Goal: Information Seeking & Learning: Check status

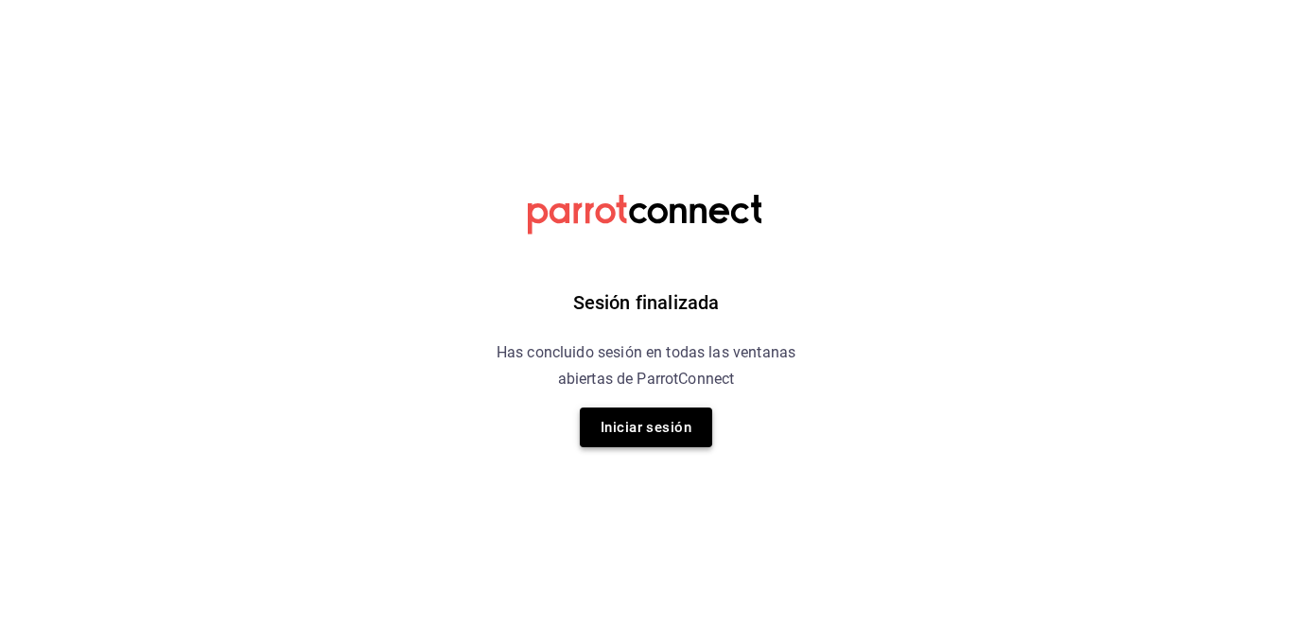
click at [652, 426] on button "Iniciar sesión" at bounding box center [646, 428] width 132 height 40
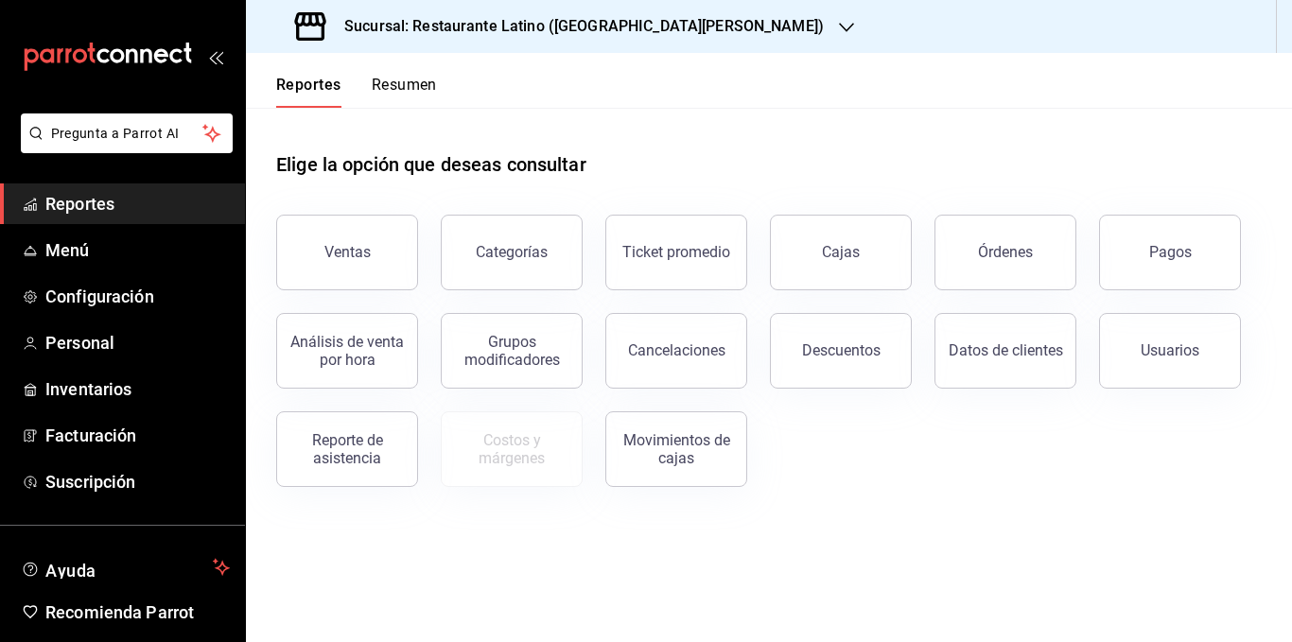
click at [408, 85] on button "Resumen" at bounding box center [404, 92] width 65 height 32
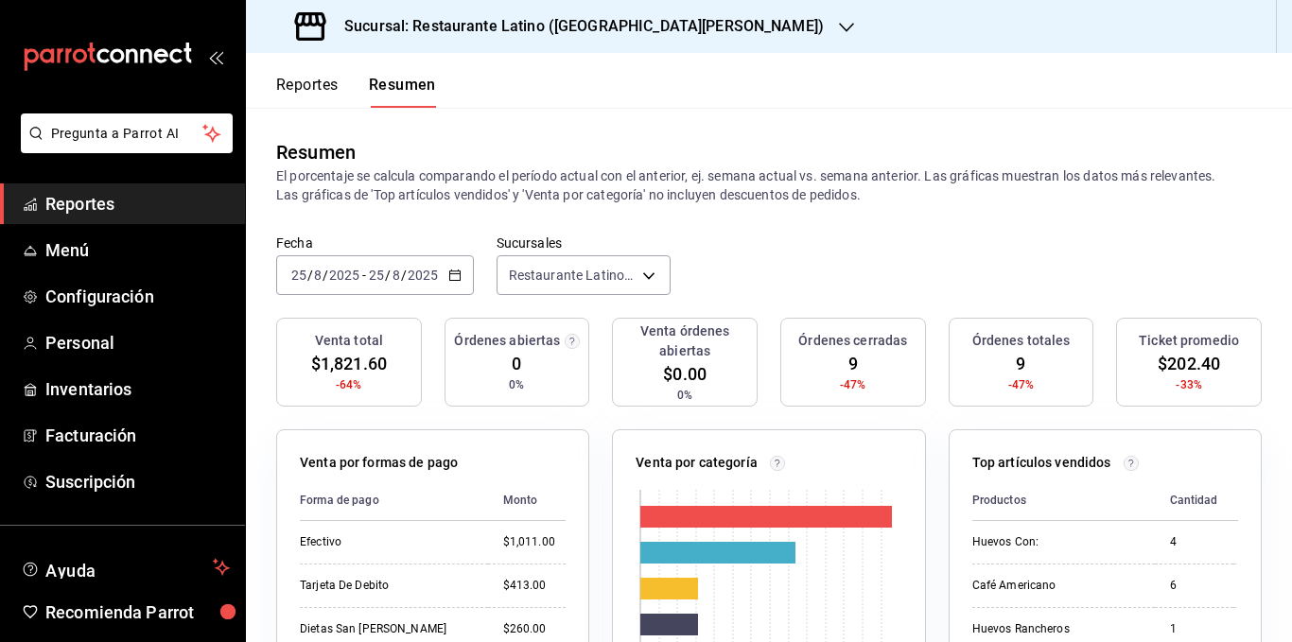
click at [756, 224] on div "Resumen El porcentaje se calcula comparando el período actual con el anterior, …" at bounding box center [769, 171] width 1046 height 127
click at [548, 21] on h3 "Sucursal: Restaurante Latino ([GEOGRAPHIC_DATA][PERSON_NAME])" at bounding box center [576, 26] width 495 height 23
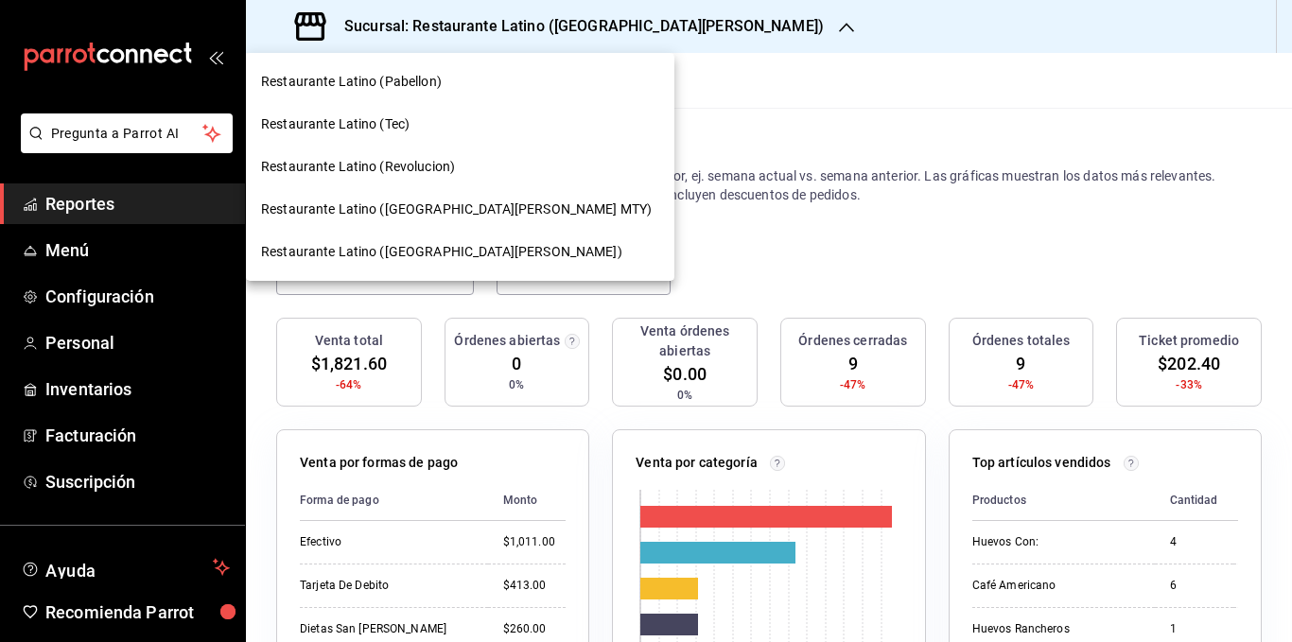
click at [426, 173] on span "Restaurante Latino (Revolucion)" at bounding box center [358, 167] width 194 height 20
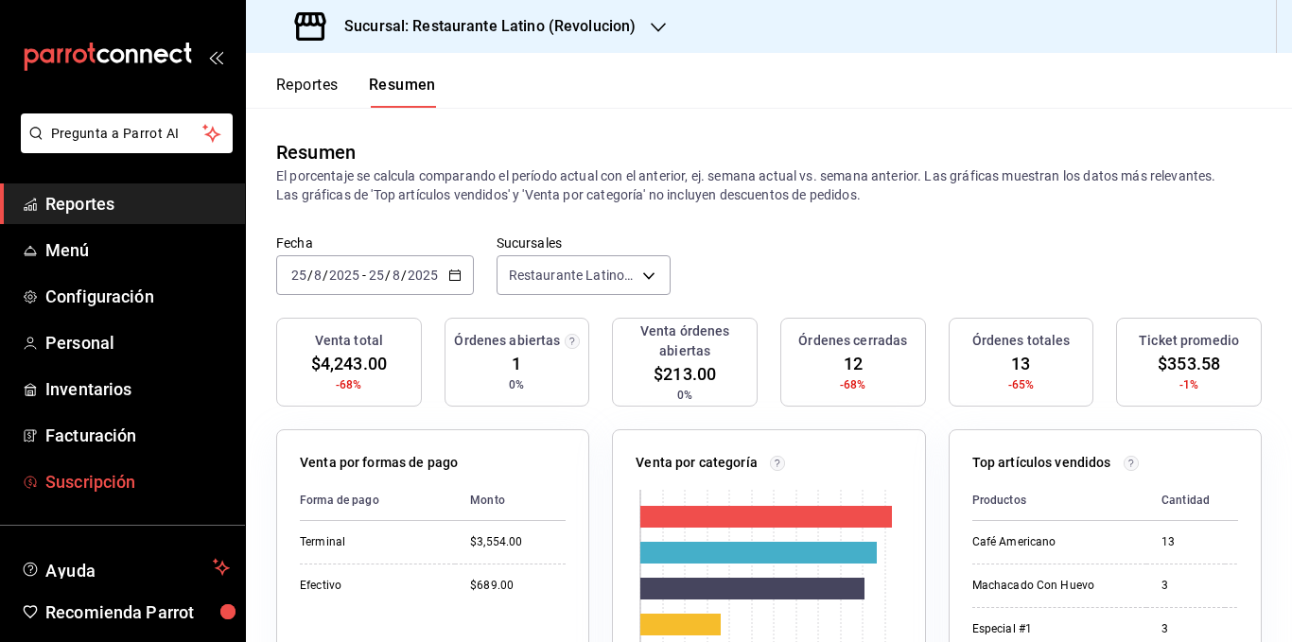
click at [91, 477] on span "Suscripción" at bounding box center [137, 482] width 184 height 26
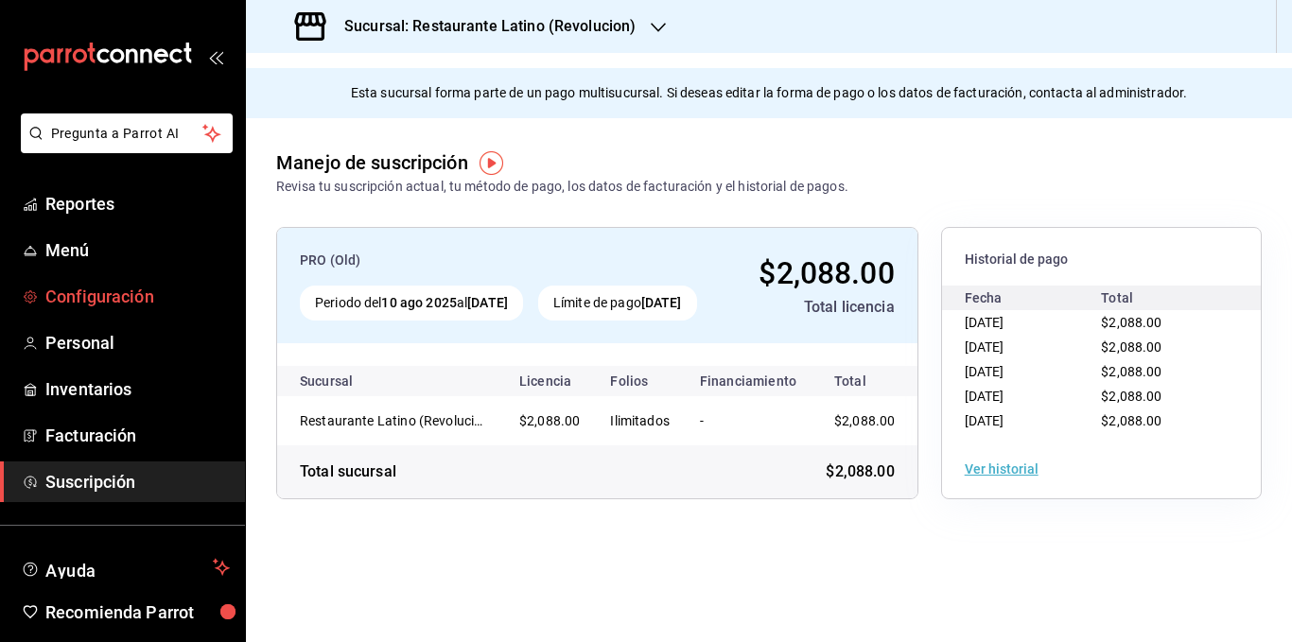
click at [112, 304] on span "Configuración" at bounding box center [137, 297] width 184 height 26
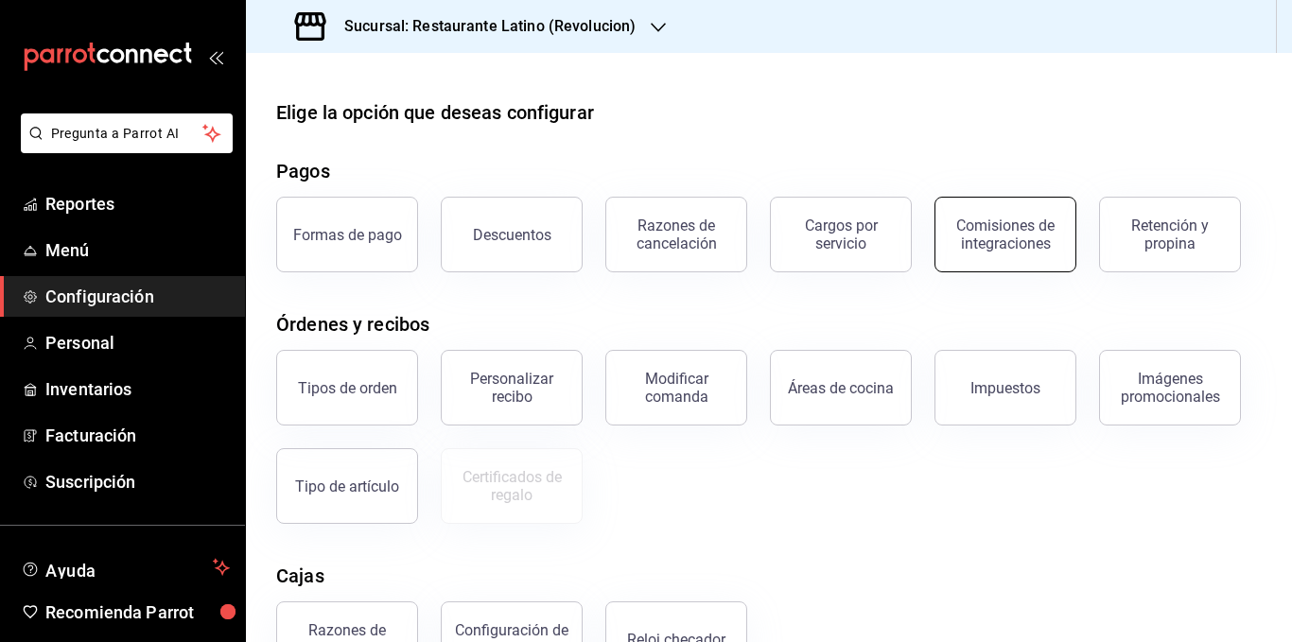
click at [1037, 260] on button "Comisiones de integraciones" at bounding box center [1005, 235] width 142 height 76
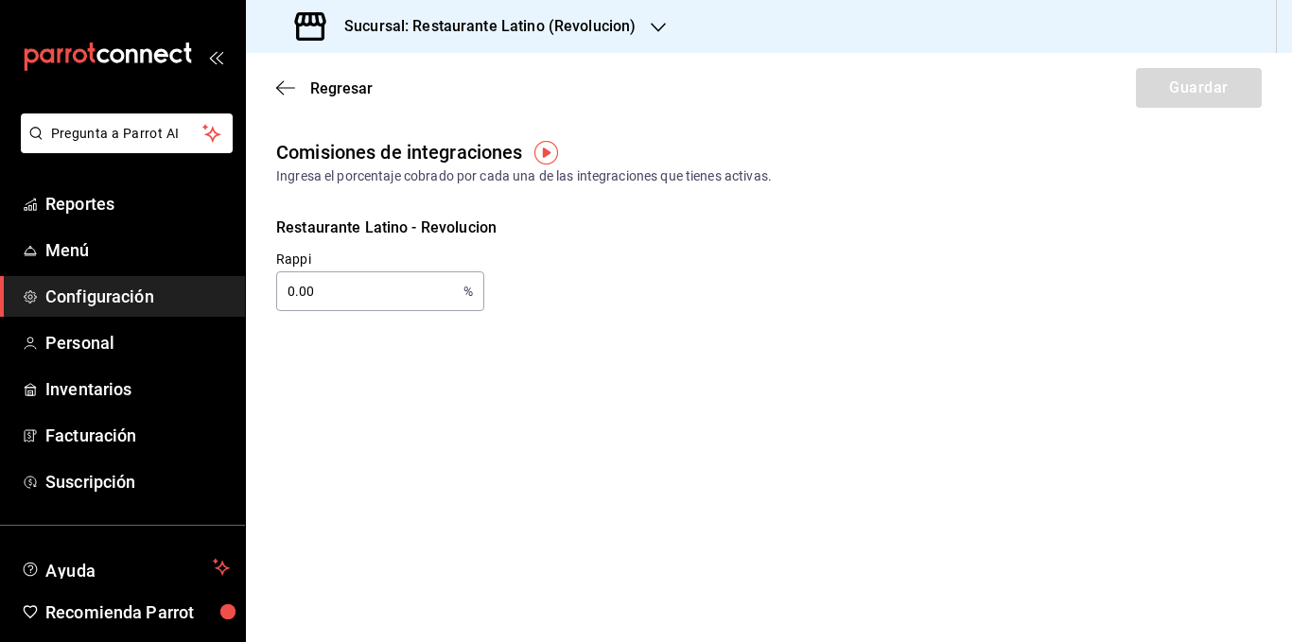
click at [666, 175] on div "Ingresa el porcentaje cobrado por cada una de las integraciones que tienes acti…" at bounding box center [768, 176] width 985 height 20
click at [340, 87] on span "Regresar" at bounding box center [341, 88] width 62 height 18
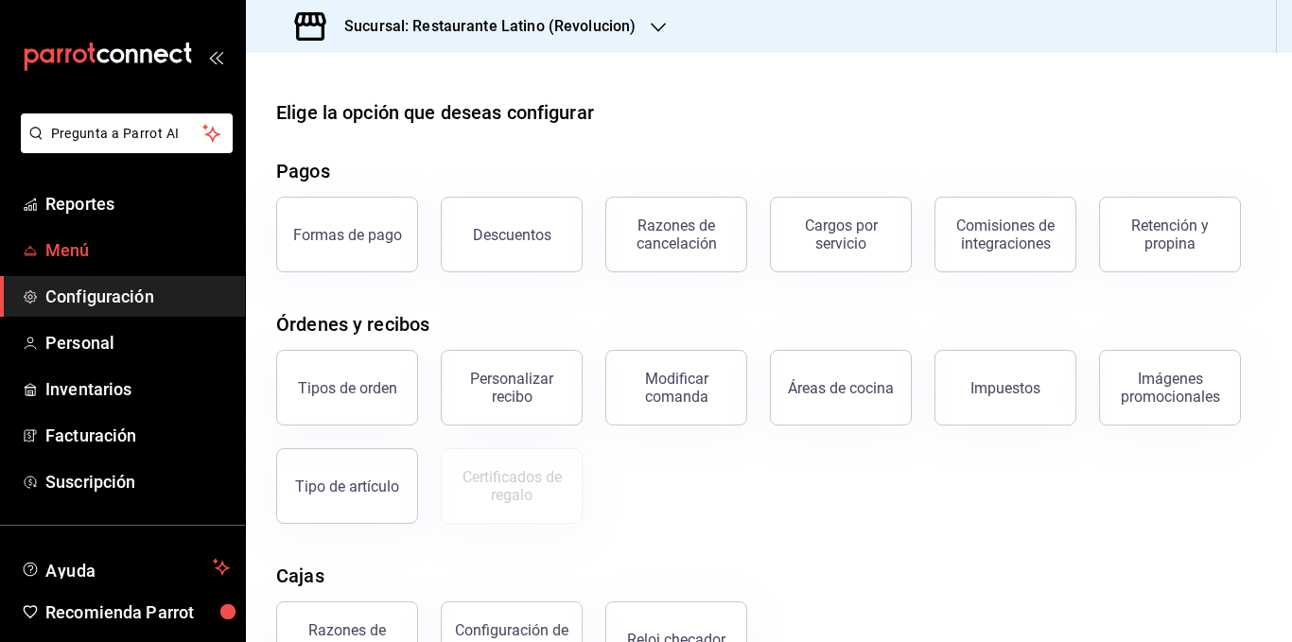
click at [137, 253] on span "Menú" at bounding box center [137, 250] width 184 height 26
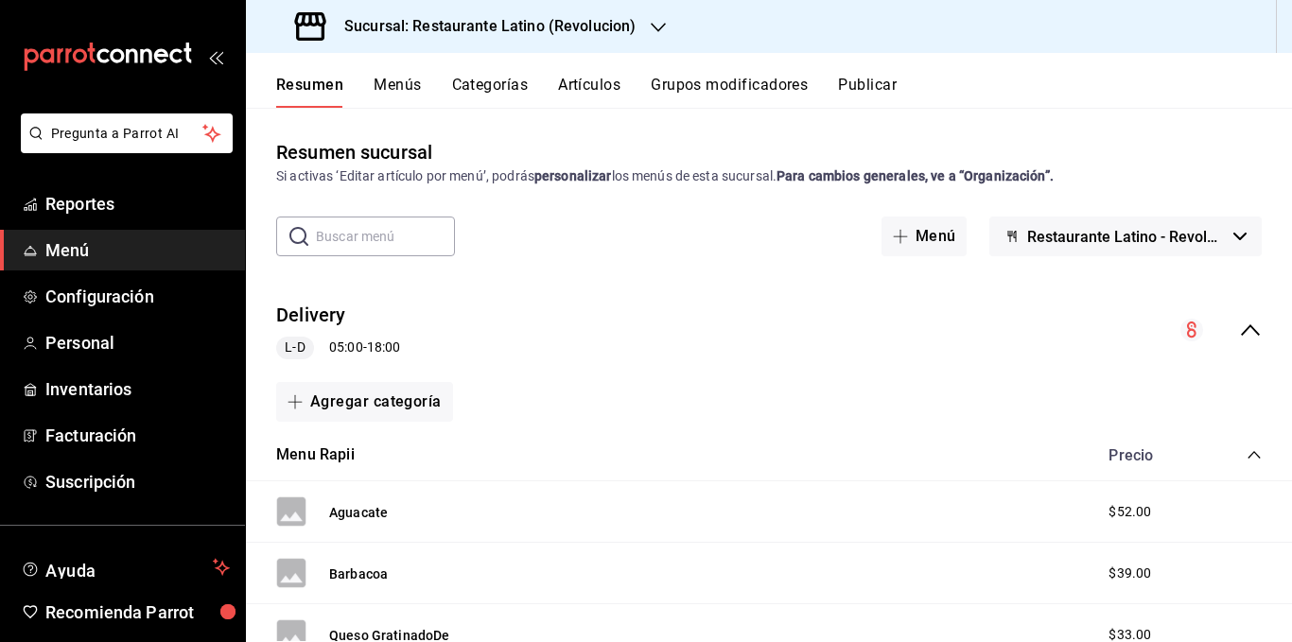
click at [392, 81] on button "Menús" at bounding box center [397, 92] width 47 height 32
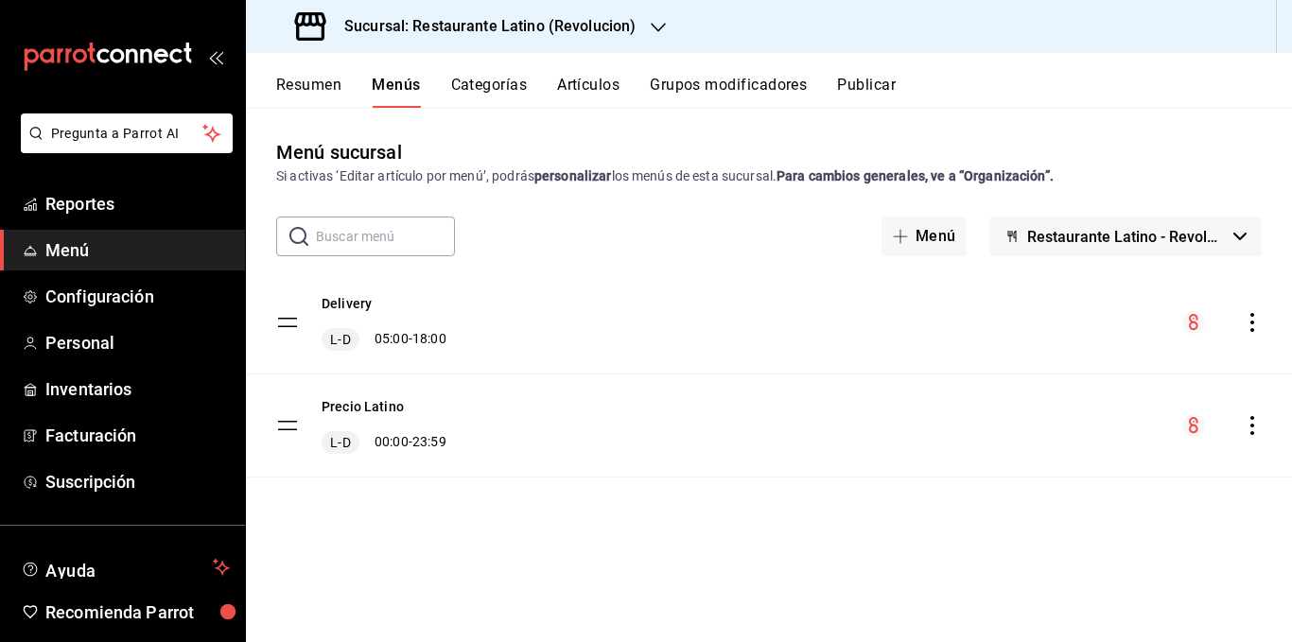
click at [1251, 320] on icon "actions" at bounding box center [1252, 322] width 19 height 19
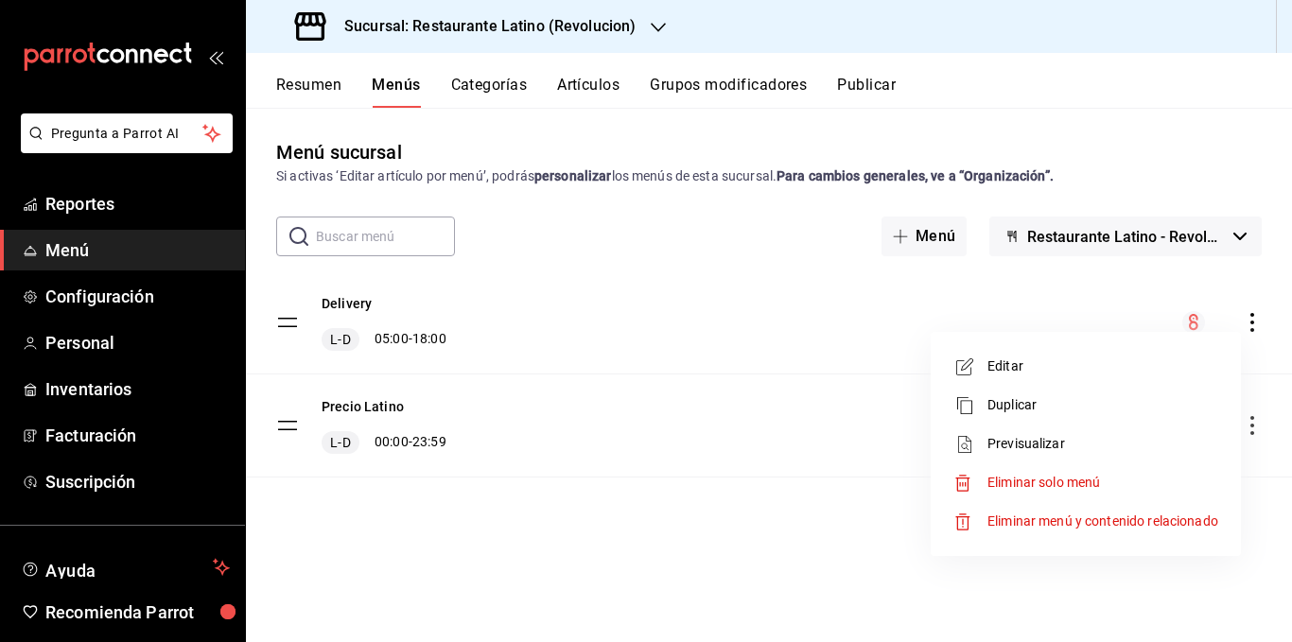
click at [1028, 375] on span "Editar" at bounding box center [1102, 367] width 231 height 20
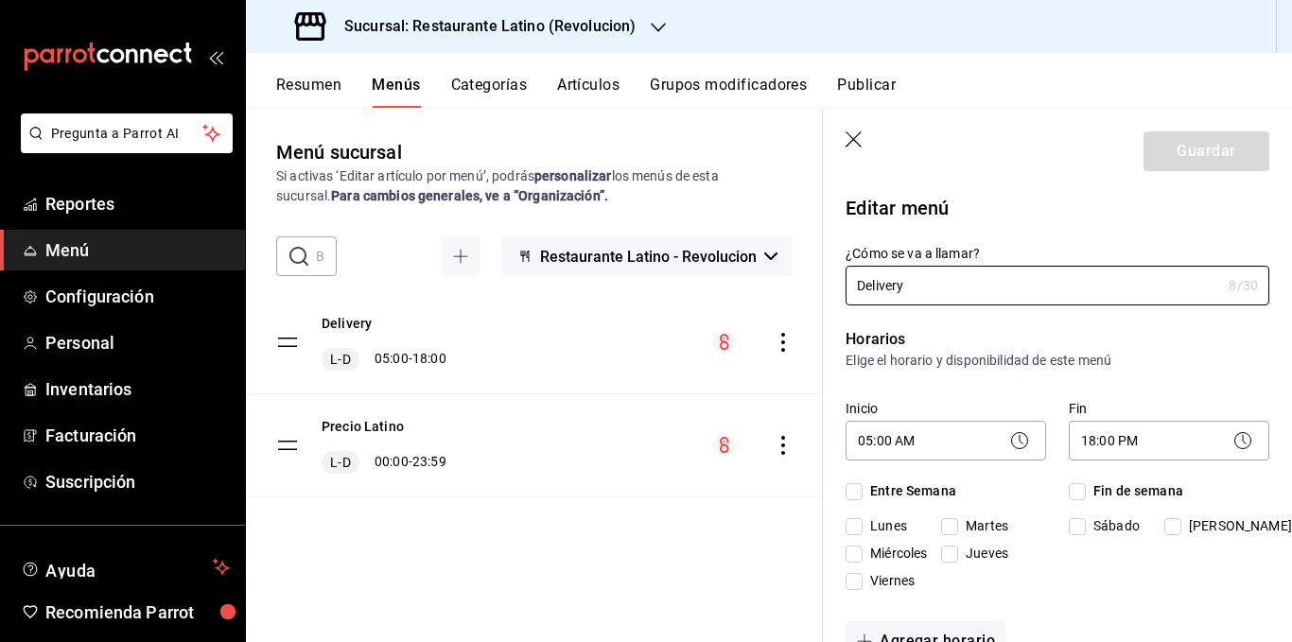
checkbox input "true"
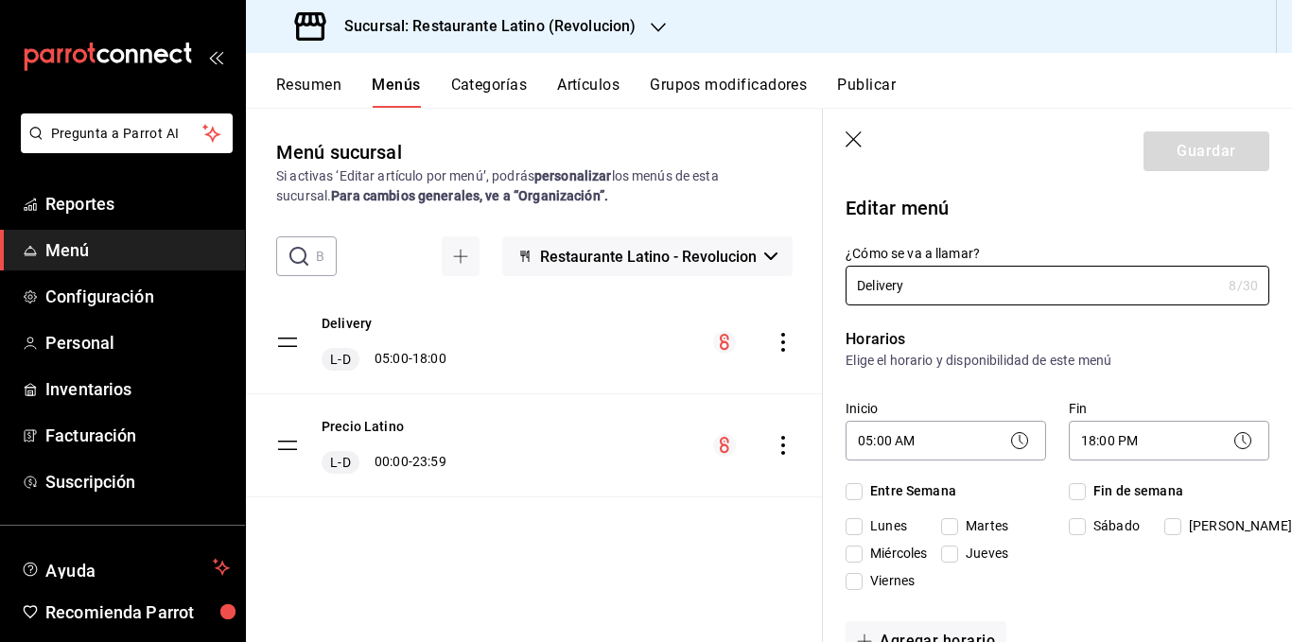
checkbox input "true"
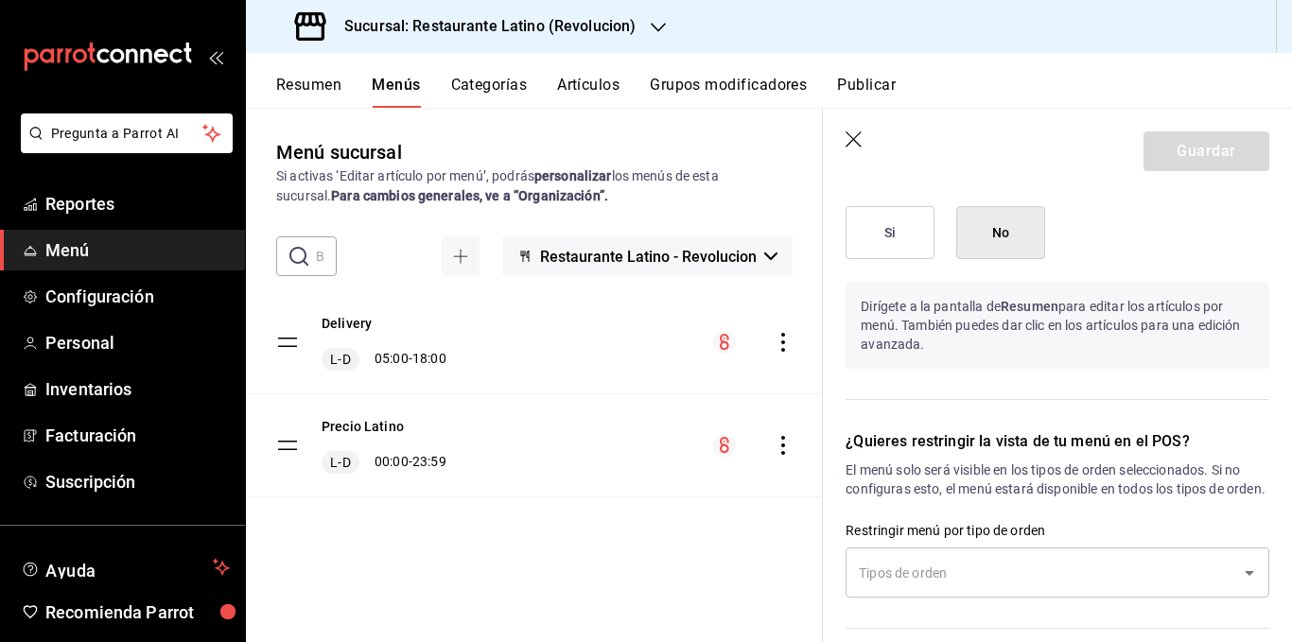
scroll to position [1443, 0]
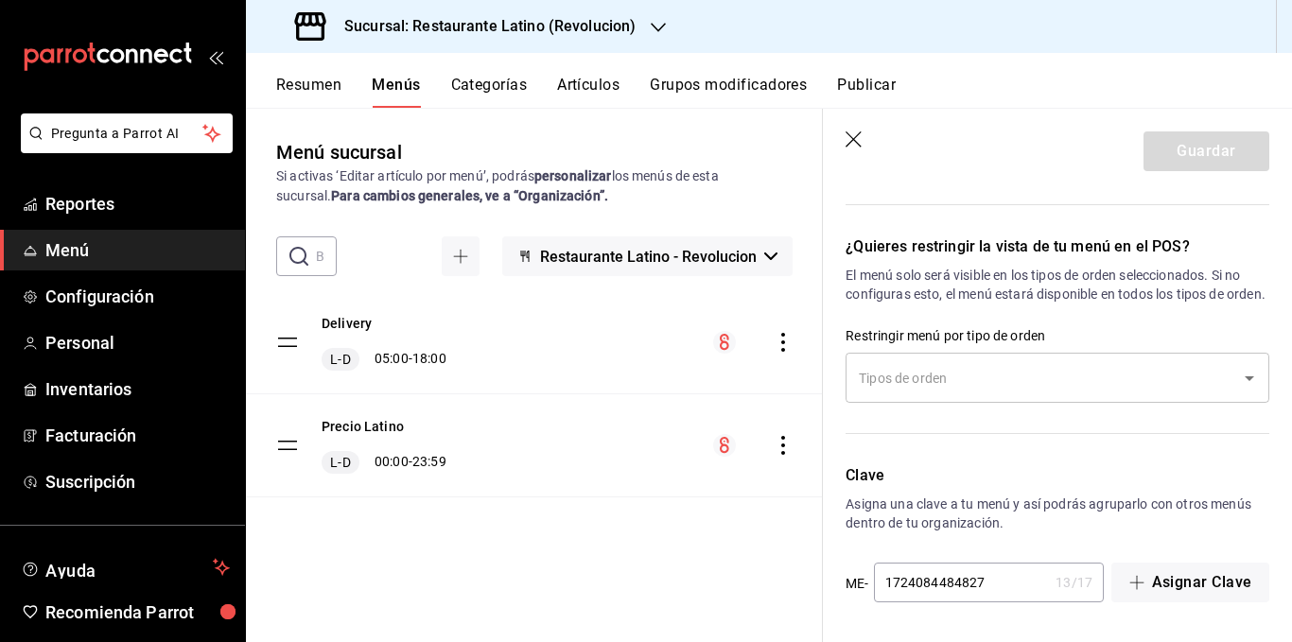
click at [860, 92] on button "Publicar" at bounding box center [866, 92] width 59 height 32
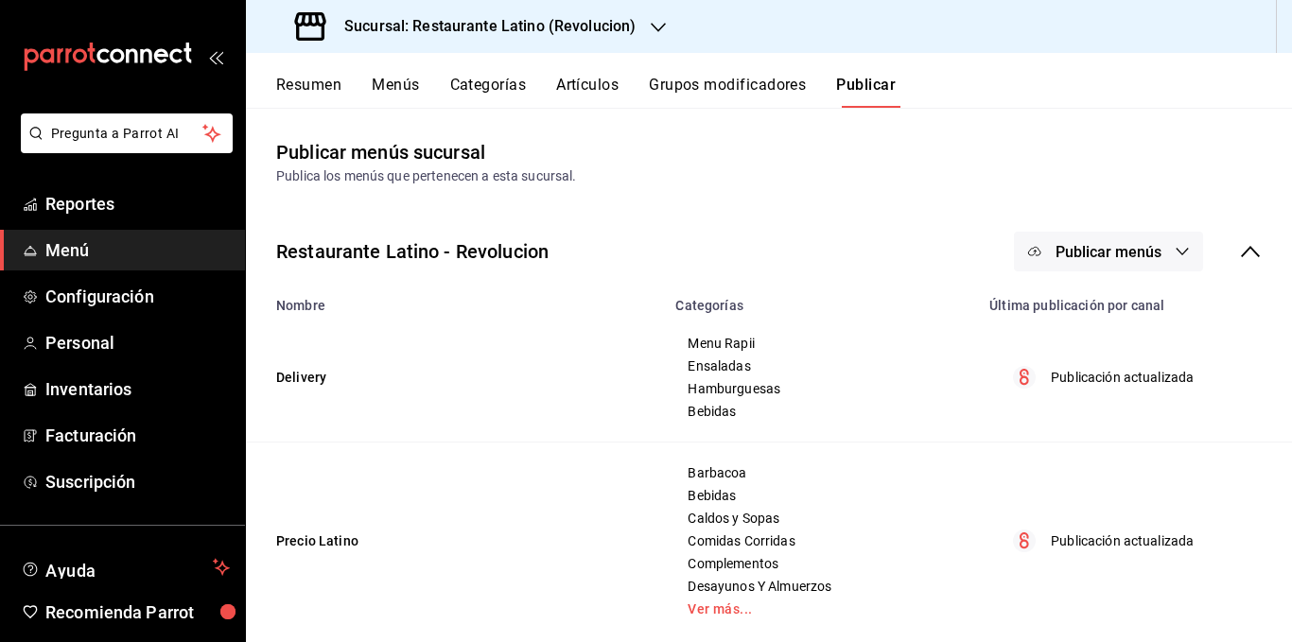
click at [1129, 384] on p "Publicación actualizada" at bounding box center [1122, 378] width 143 height 20
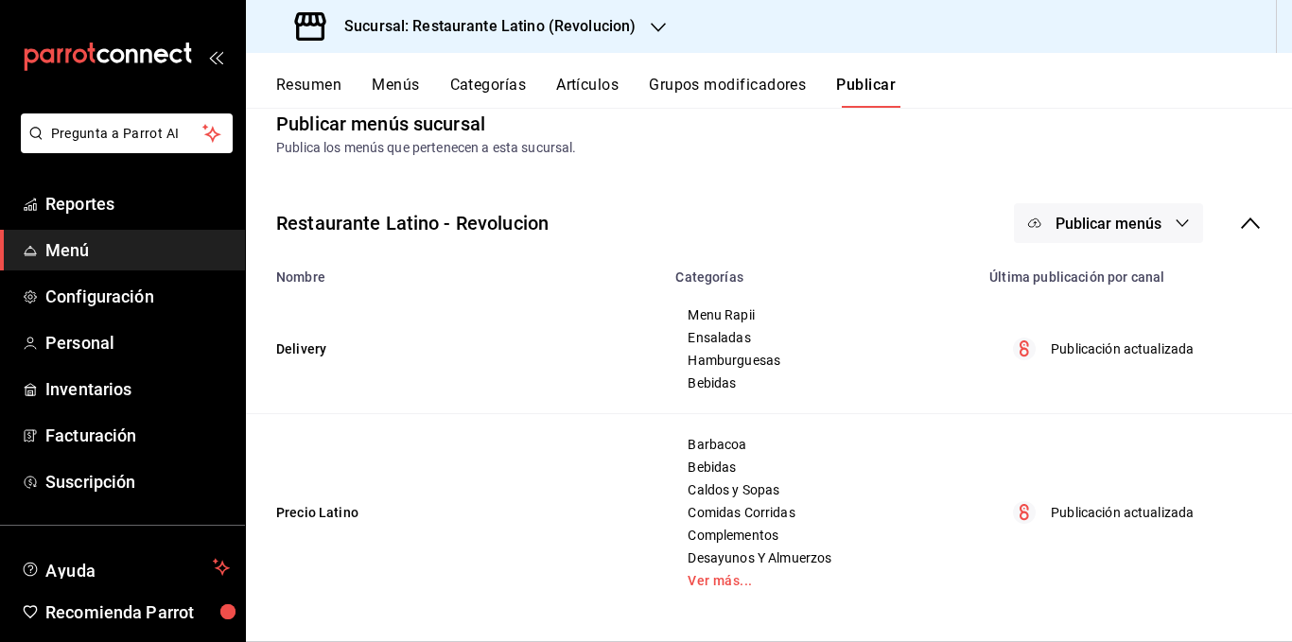
click at [1171, 353] on p "Publicación actualizada" at bounding box center [1122, 349] width 143 height 20
click at [395, 85] on button "Menús" at bounding box center [395, 92] width 47 height 32
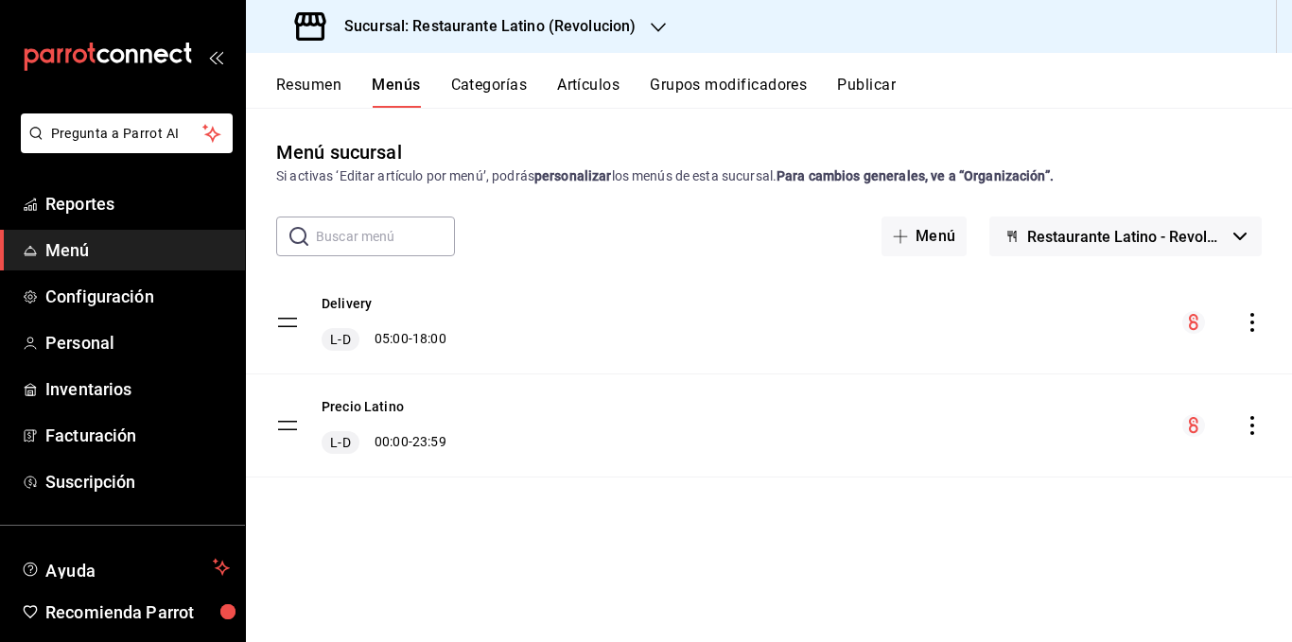
click at [1261, 322] on icon "actions" at bounding box center [1252, 322] width 19 height 19
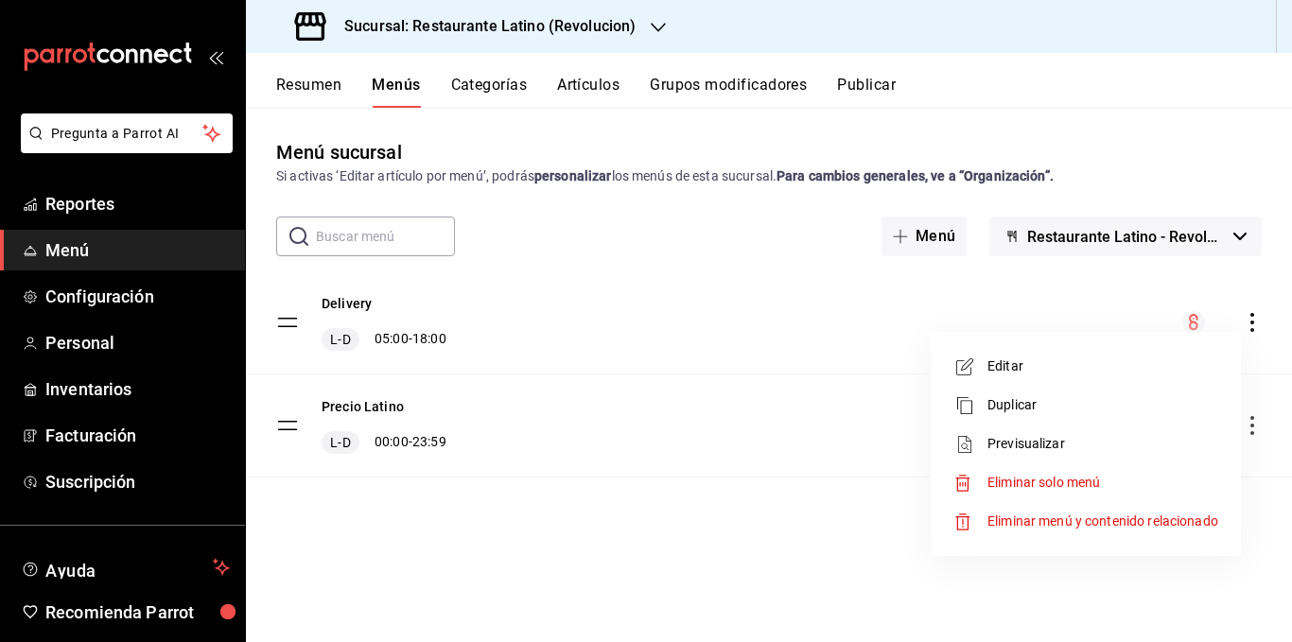
click at [1060, 367] on span "Editar" at bounding box center [1102, 367] width 231 height 20
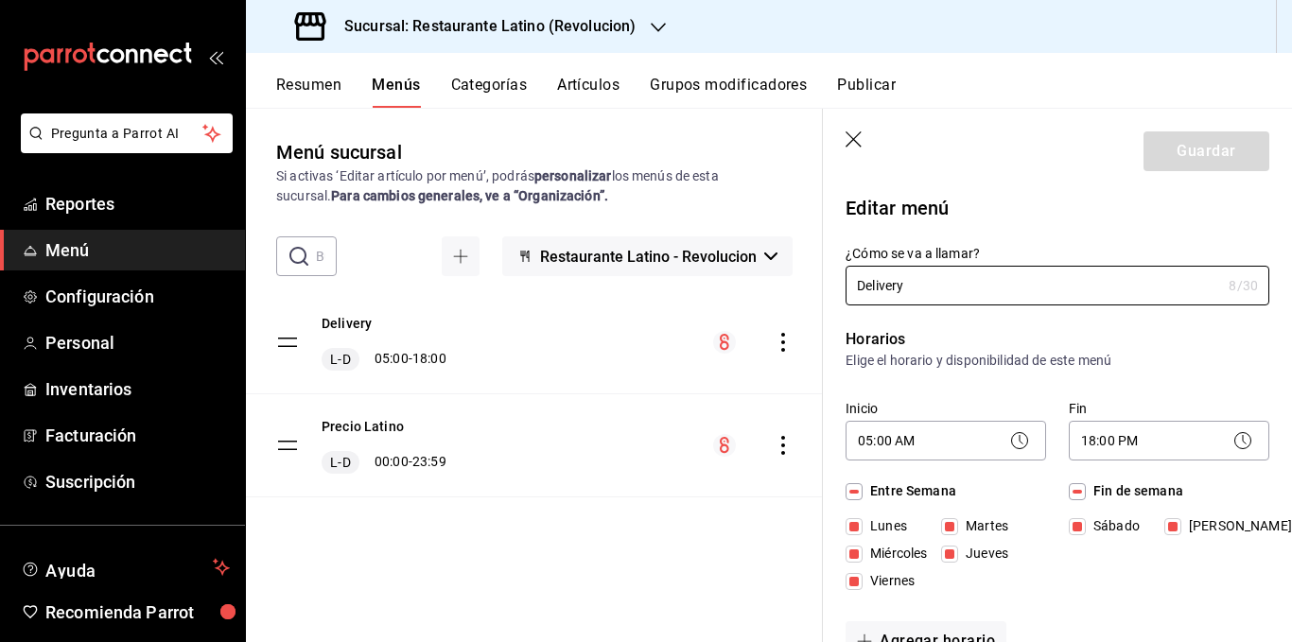
click at [861, 135] on icon "button" at bounding box center [854, 140] width 19 height 19
checkbox input "false"
type input "1756146213166"
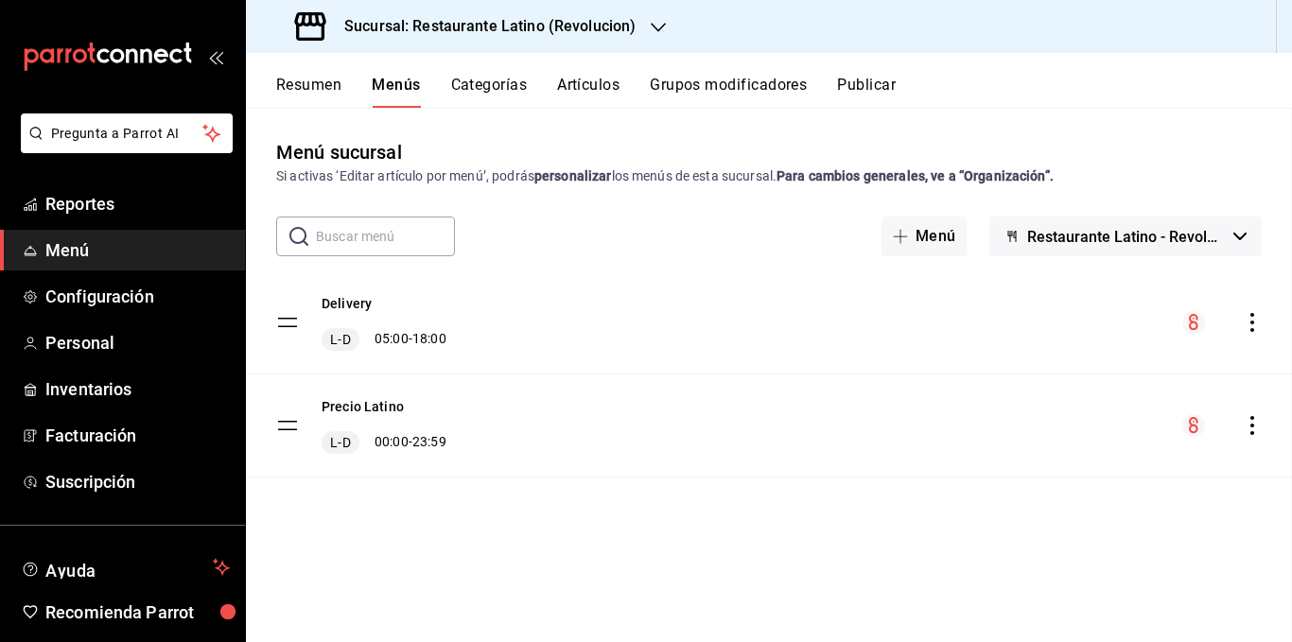
checkbox input "false"
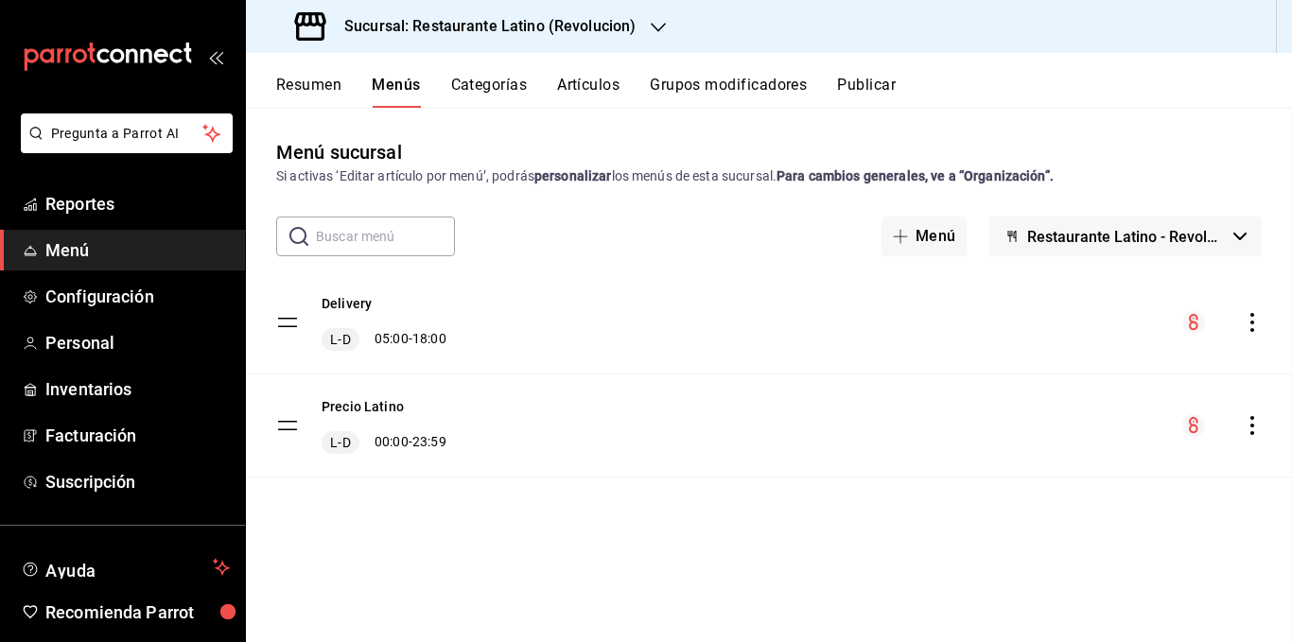
checkbox input "false"
click at [588, 190] on div "Menú sucursal Si activas ‘Editar artículo por menú’, podrás personalizar los me…" at bounding box center [769, 389] width 1046 height 503
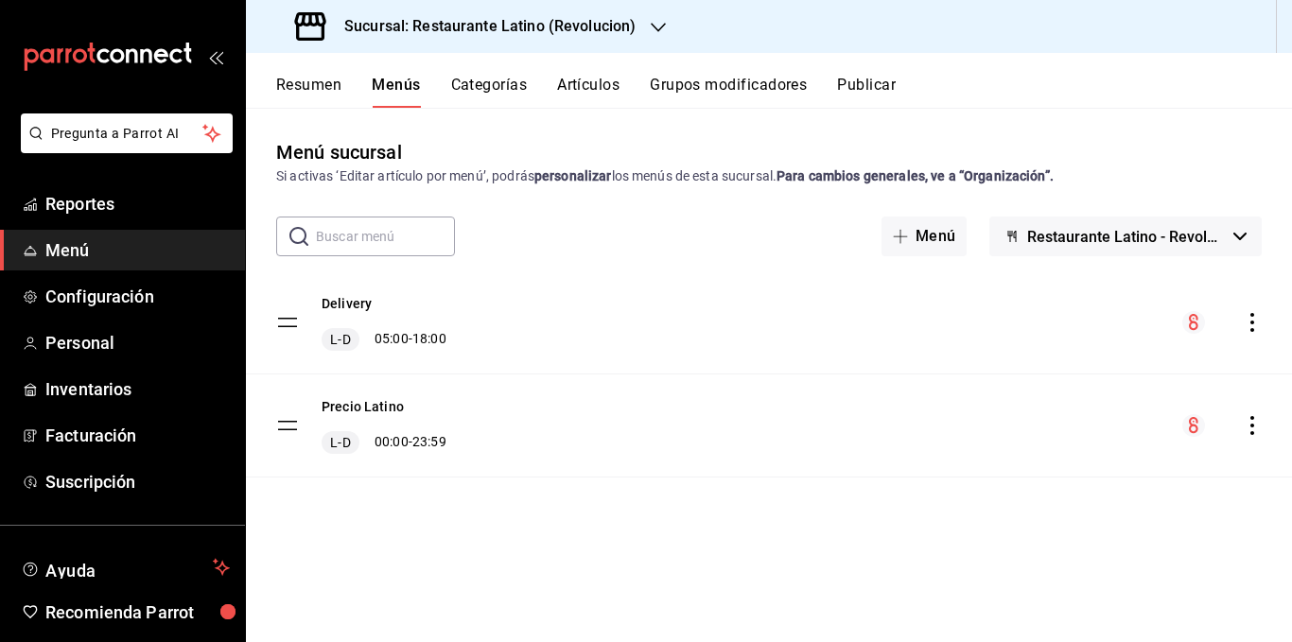
click at [1261, 30] on div "Sucursal: Restaurante Latino (Revolucion)" at bounding box center [769, 26] width 1046 height 53
click at [391, 84] on button "Menús" at bounding box center [396, 92] width 48 height 32
click at [1173, 17] on div "Sucursal: Restaurante Latino (Revolucion)" at bounding box center [769, 26] width 1046 height 53
click at [322, 69] on div "Resumen Menús Categorías Artículos Grupos modificadores Publicar" at bounding box center [769, 80] width 1046 height 55
click at [316, 78] on button "Resumen" at bounding box center [308, 92] width 65 height 32
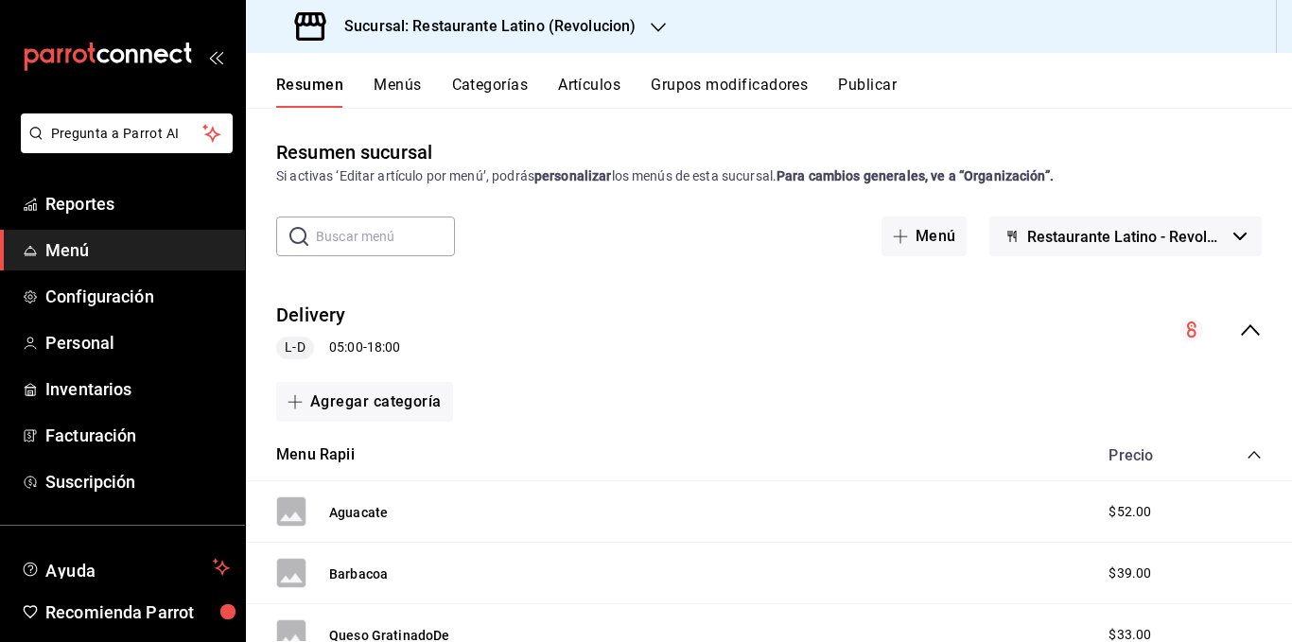
click at [70, 255] on span "Menú" at bounding box center [137, 250] width 184 height 26
click at [1240, 322] on icon "collapse-menu-row" at bounding box center [1250, 330] width 23 height 23
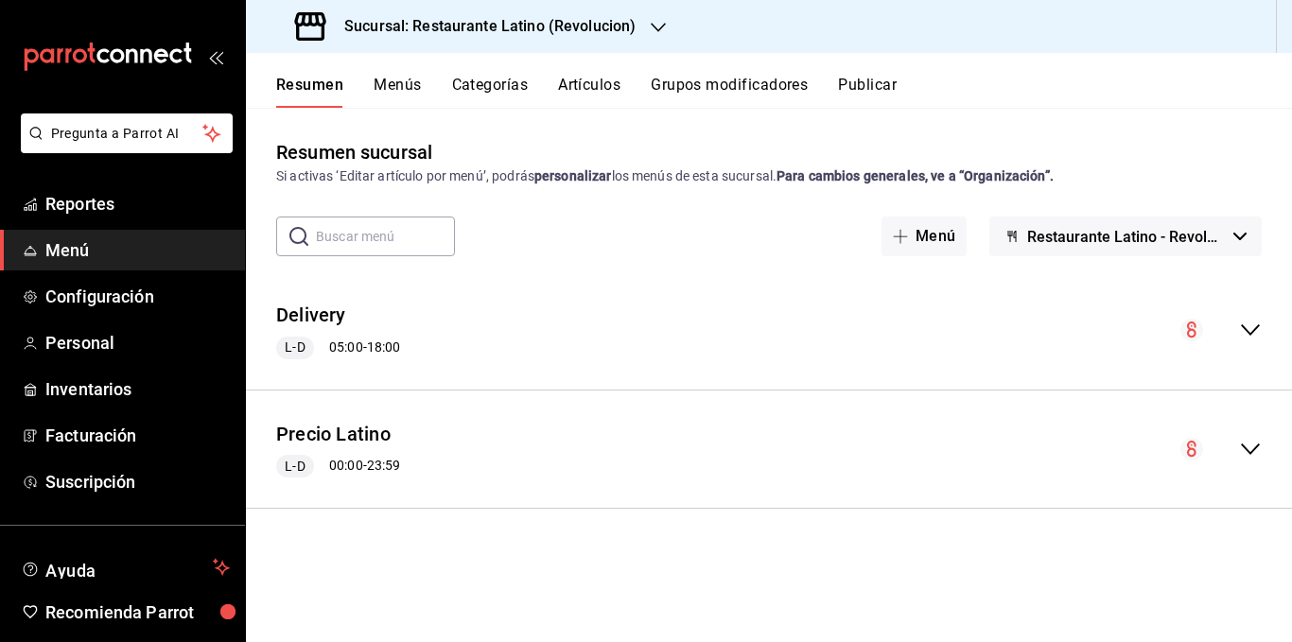
click at [1192, 325] on circle "collapse-menu-row" at bounding box center [1191, 330] width 23 height 23
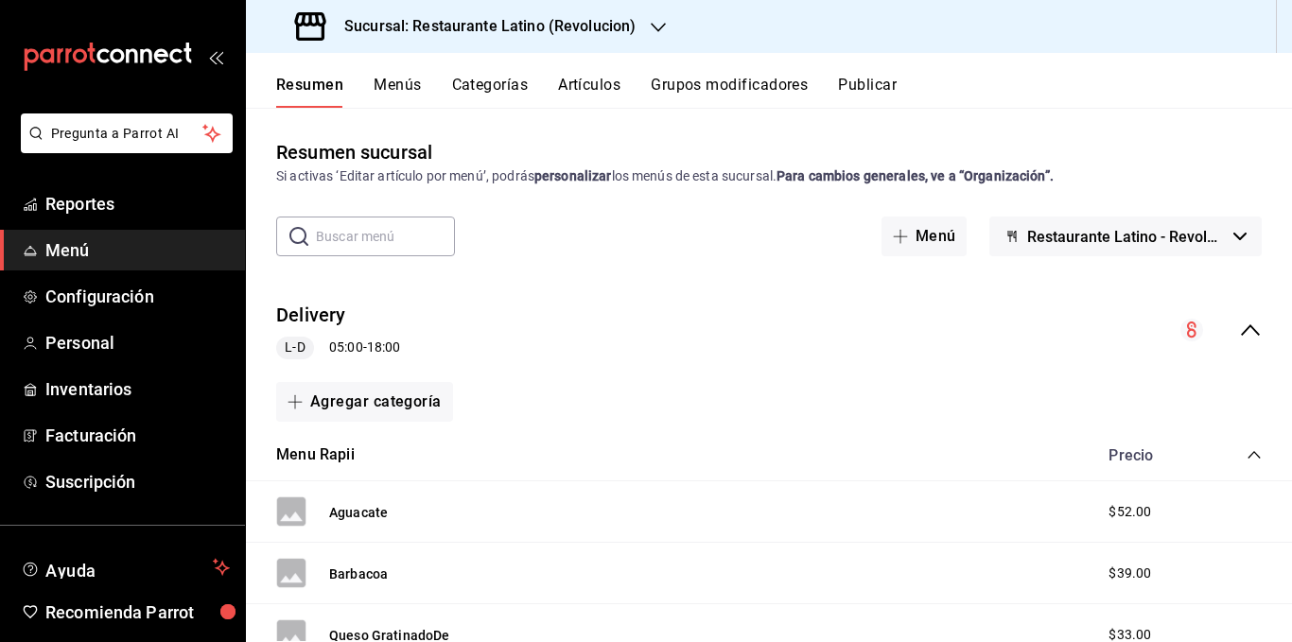
click at [403, 79] on button "Menús" at bounding box center [397, 92] width 47 height 32
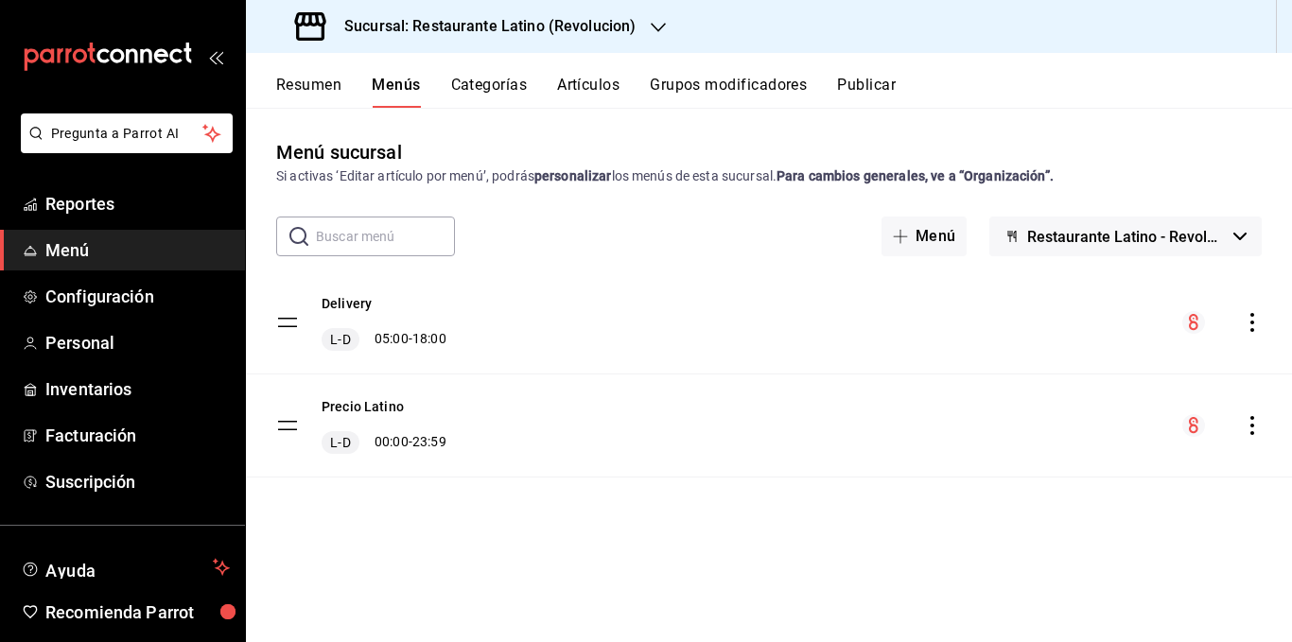
click at [1252, 323] on icon "actions" at bounding box center [1252, 322] width 4 height 19
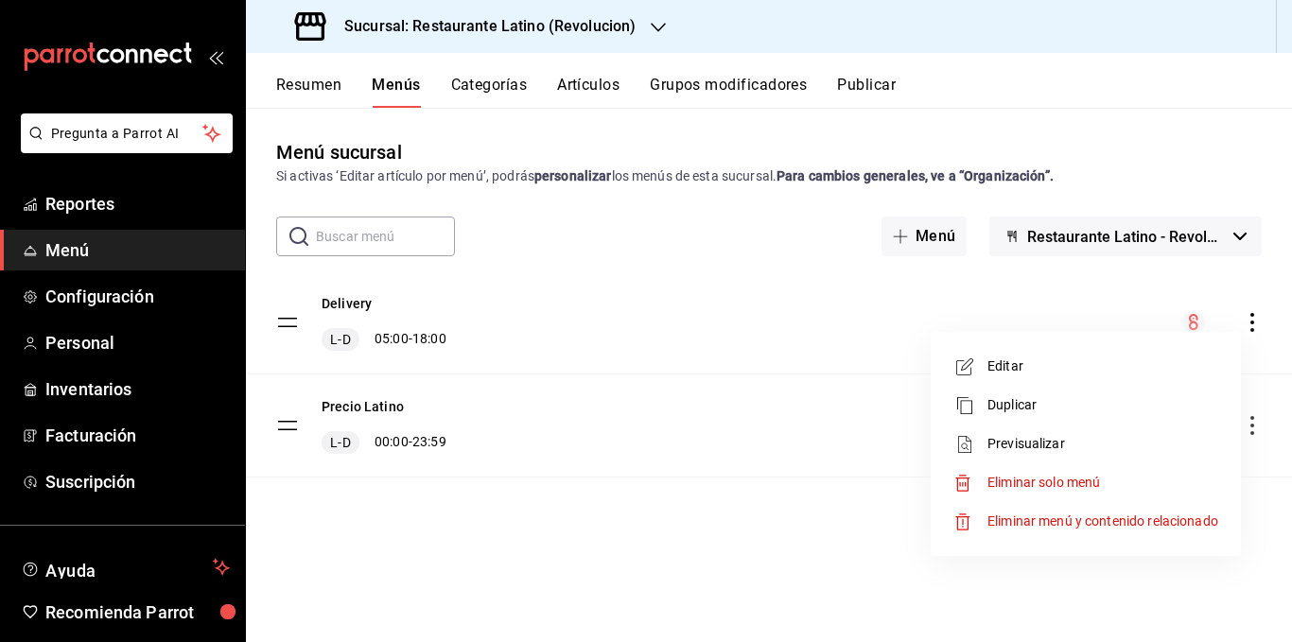
click at [1025, 368] on span "Editar" at bounding box center [1102, 367] width 231 height 20
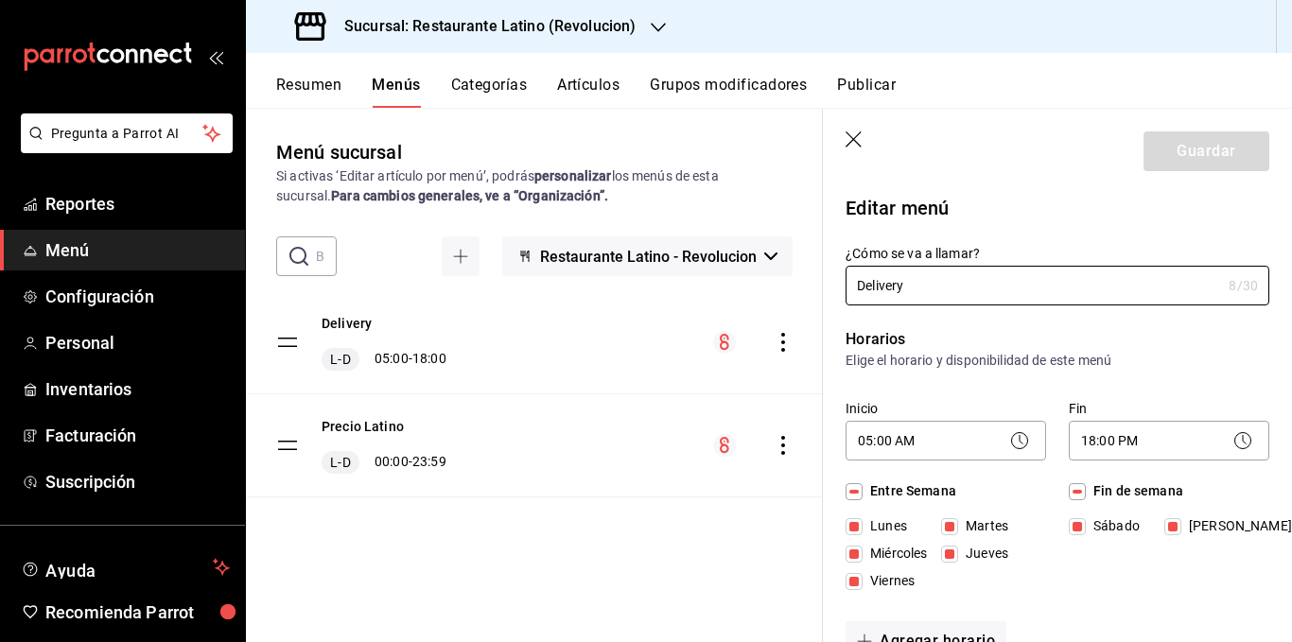
click at [851, 138] on icon "button" at bounding box center [854, 140] width 19 height 19
checkbox input "false"
type input "1756146560913"
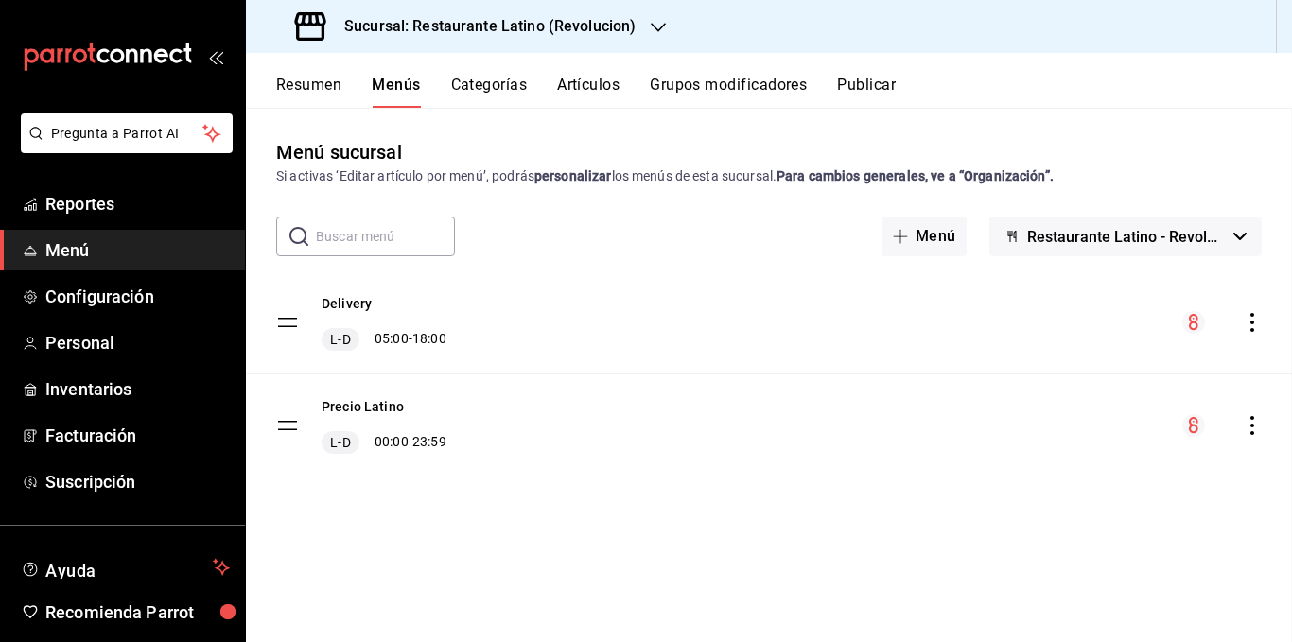
checkbox input "false"
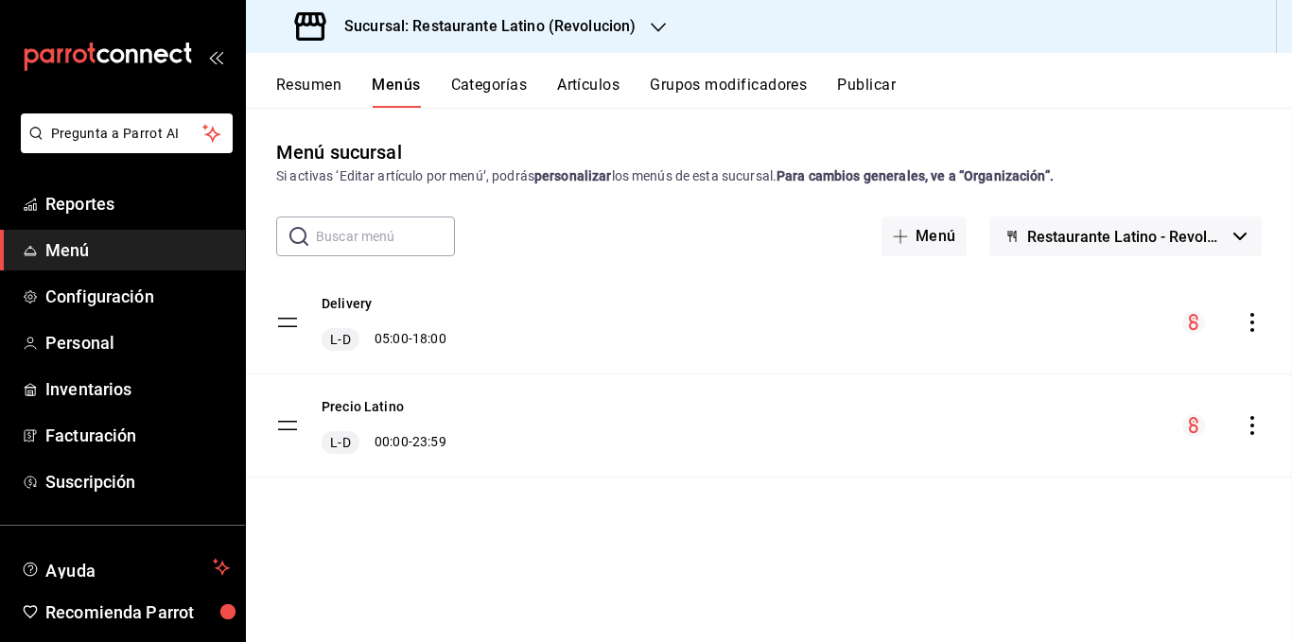
checkbox input "false"
click at [113, 296] on span "Configuración" at bounding box center [137, 297] width 184 height 26
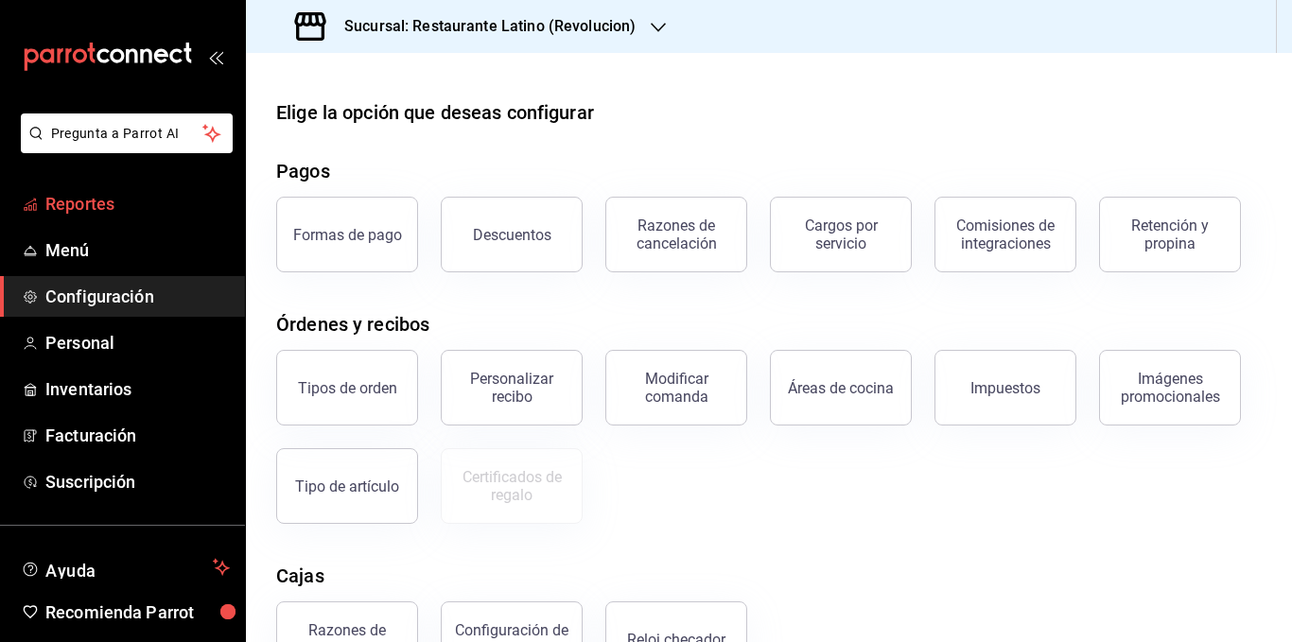
click at [153, 208] on span "Reportes" at bounding box center [137, 204] width 184 height 26
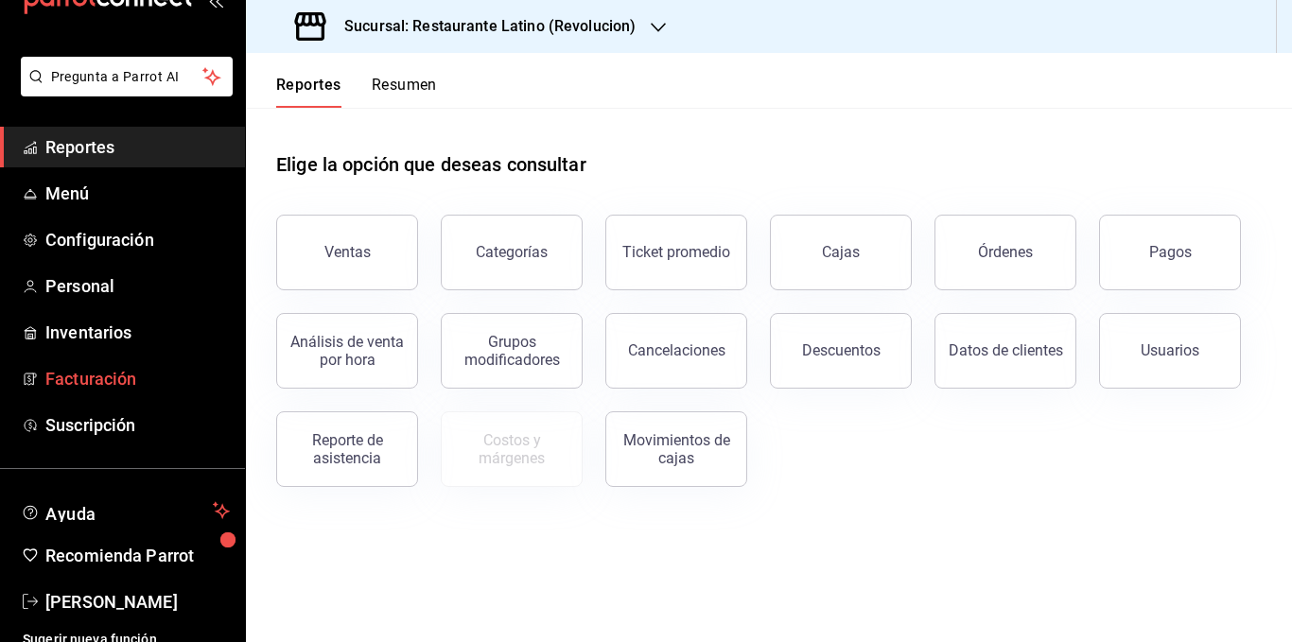
scroll to position [72, 0]
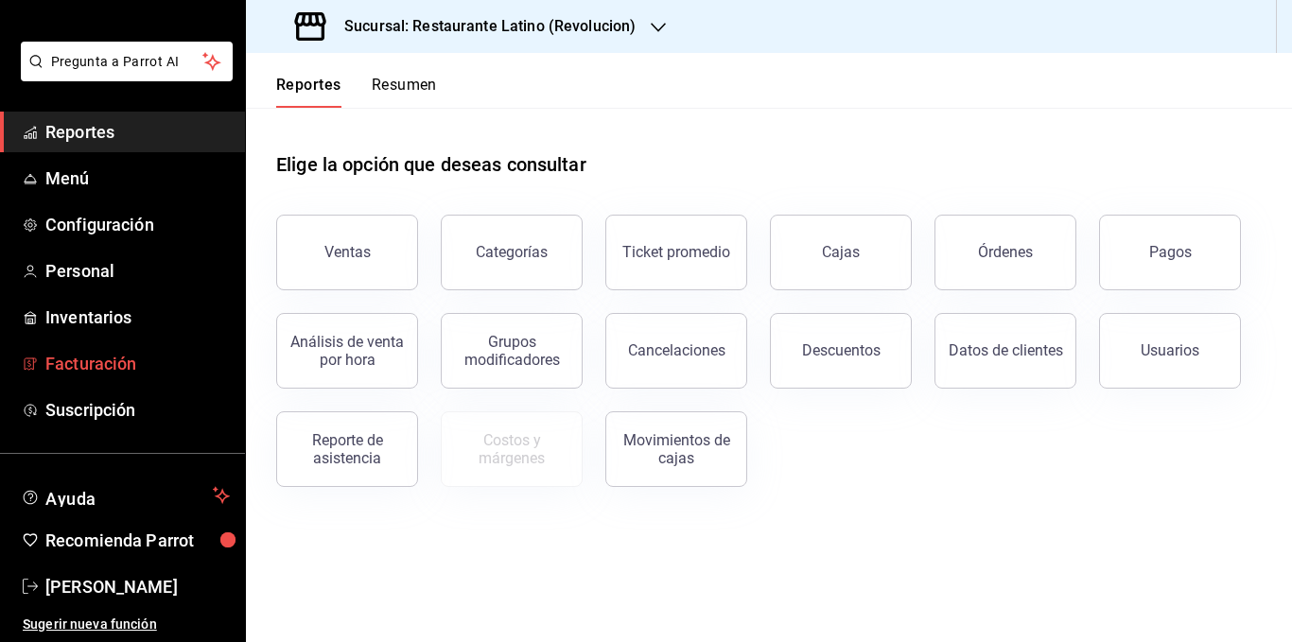
click at [105, 357] on span "Facturación" at bounding box center [137, 364] width 184 height 26
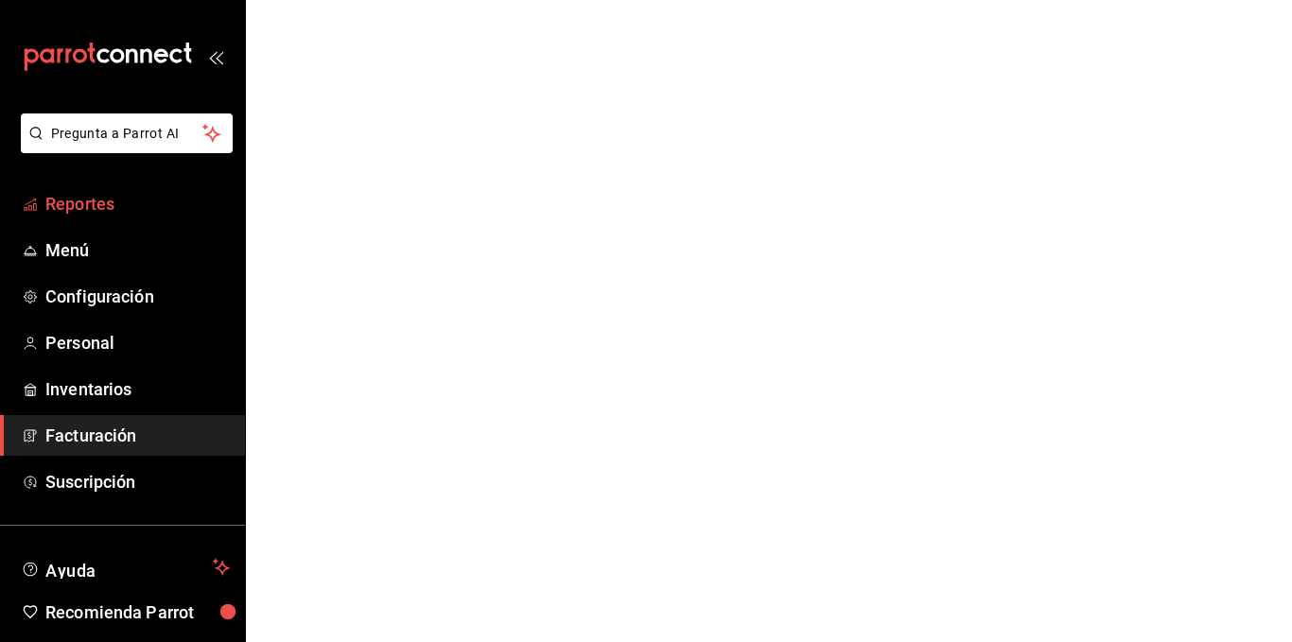
click at [121, 205] on span "Reportes" at bounding box center [137, 204] width 184 height 26
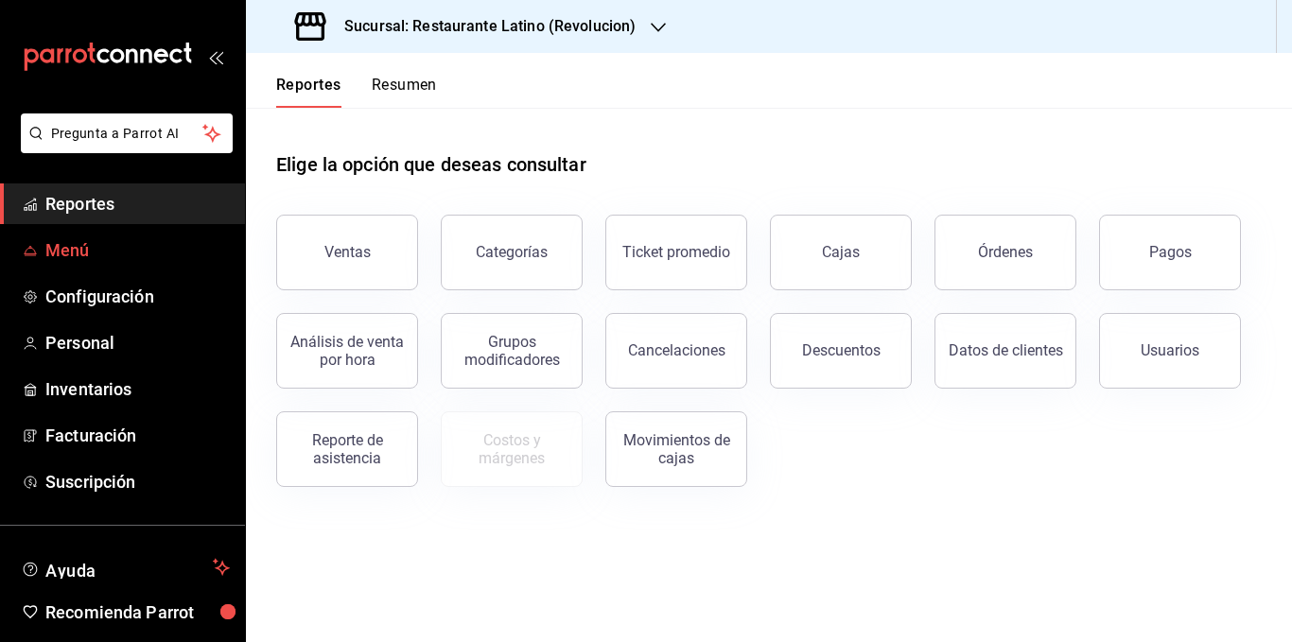
click at [126, 260] on span "Menú" at bounding box center [137, 250] width 184 height 26
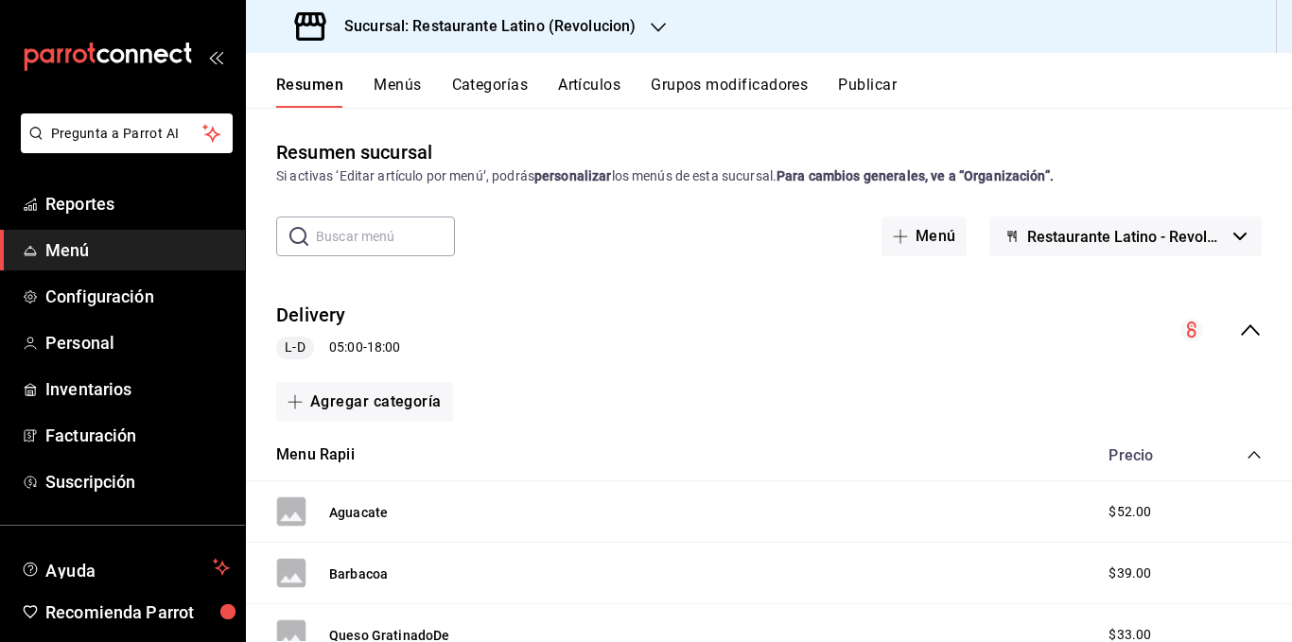
click at [1233, 236] on icon "button" at bounding box center [1239, 237] width 13 height 8
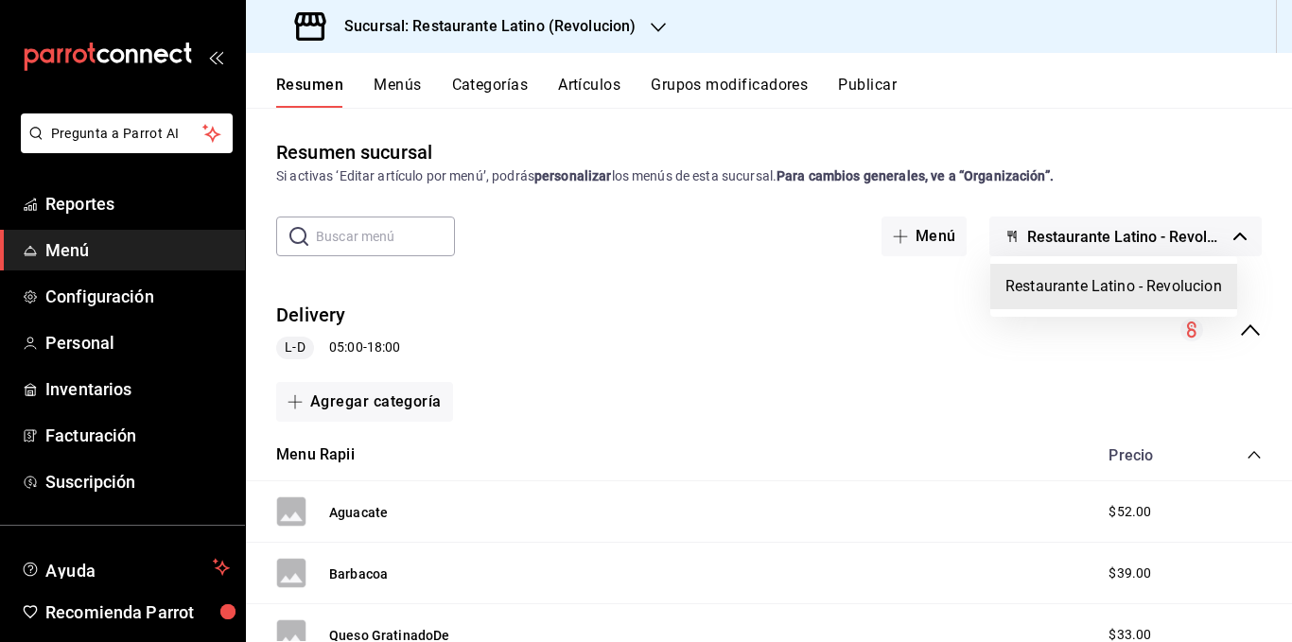
click at [1218, 236] on div at bounding box center [646, 321] width 1292 height 642
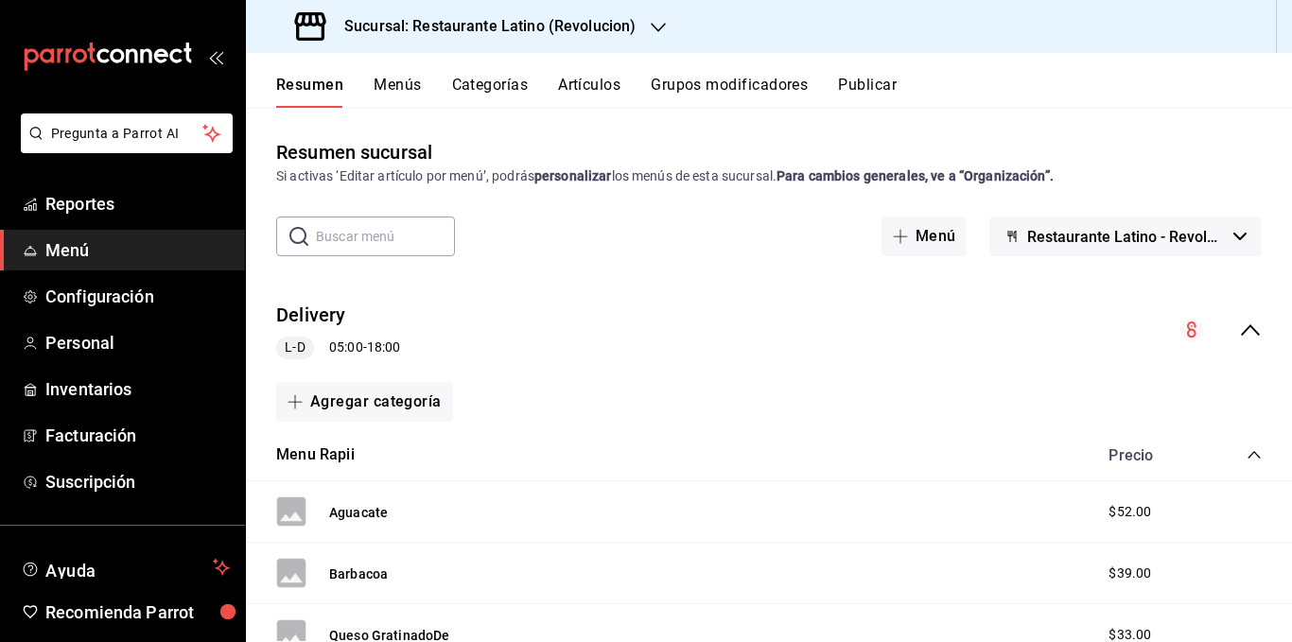
click at [382, 83] on button "Menús" at bounding box center [397, 92] width 47 height 32
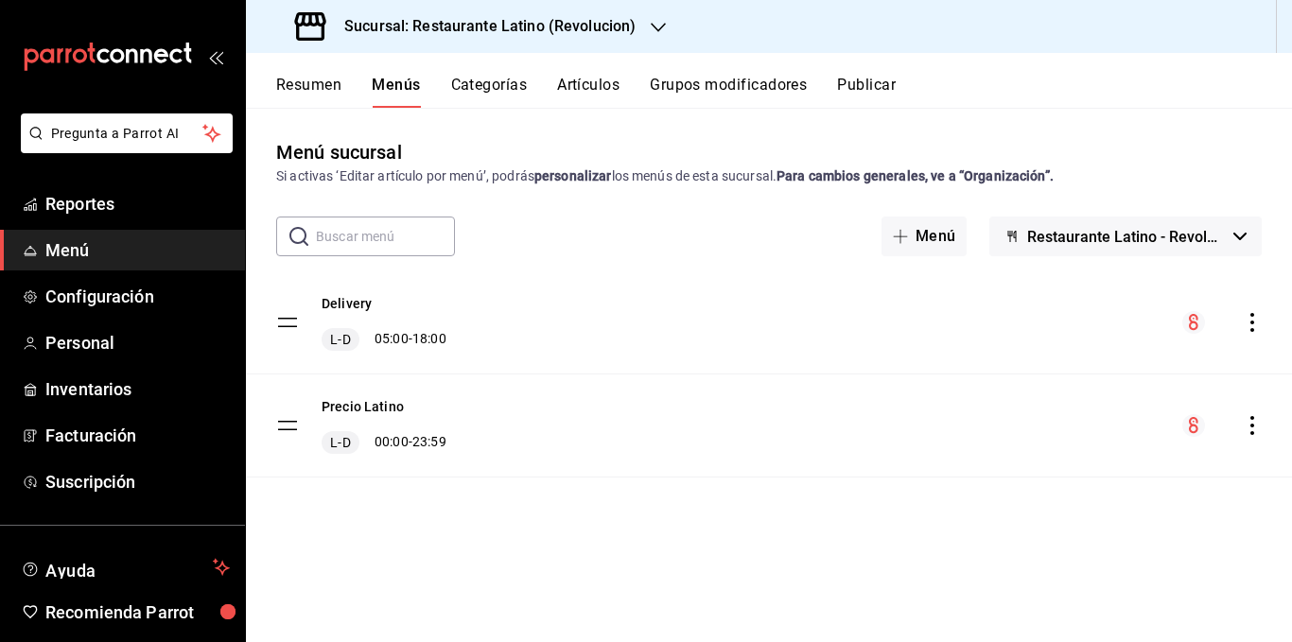
click at [1191, 223] on button "Restaurante Latino - Revolucion" at bounding box center [1125, 237] width 272 height 40
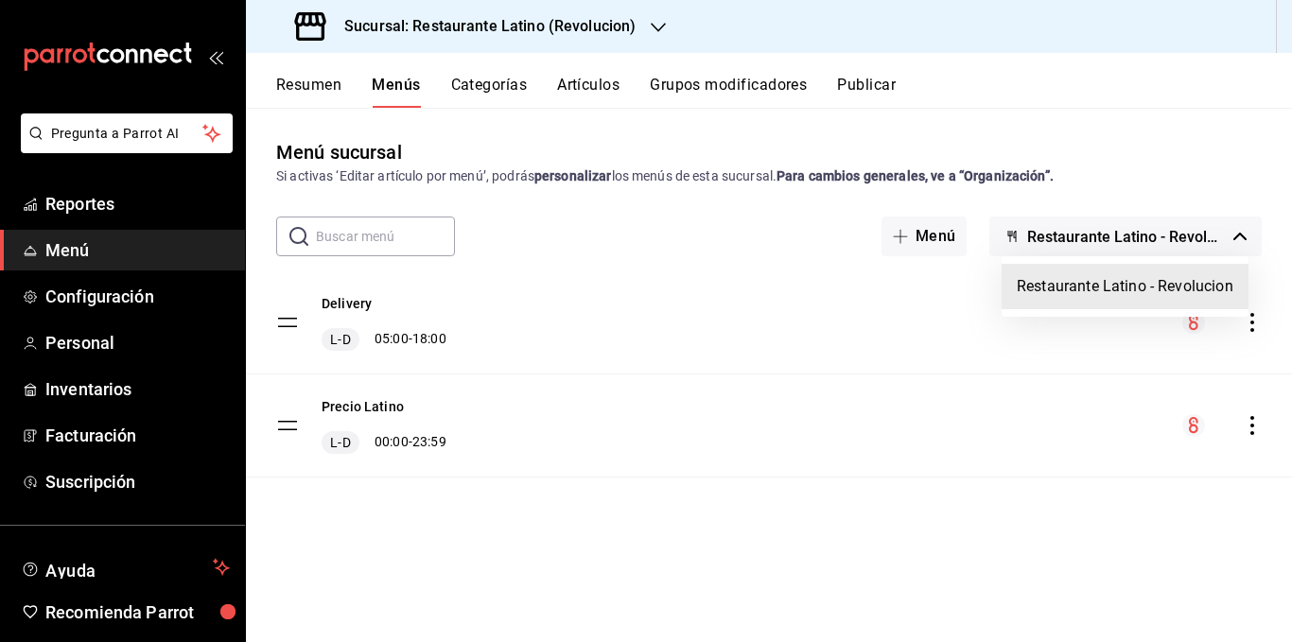
click at [1188, 180] on div at bounding box center [646, 321] width 1292 height 642
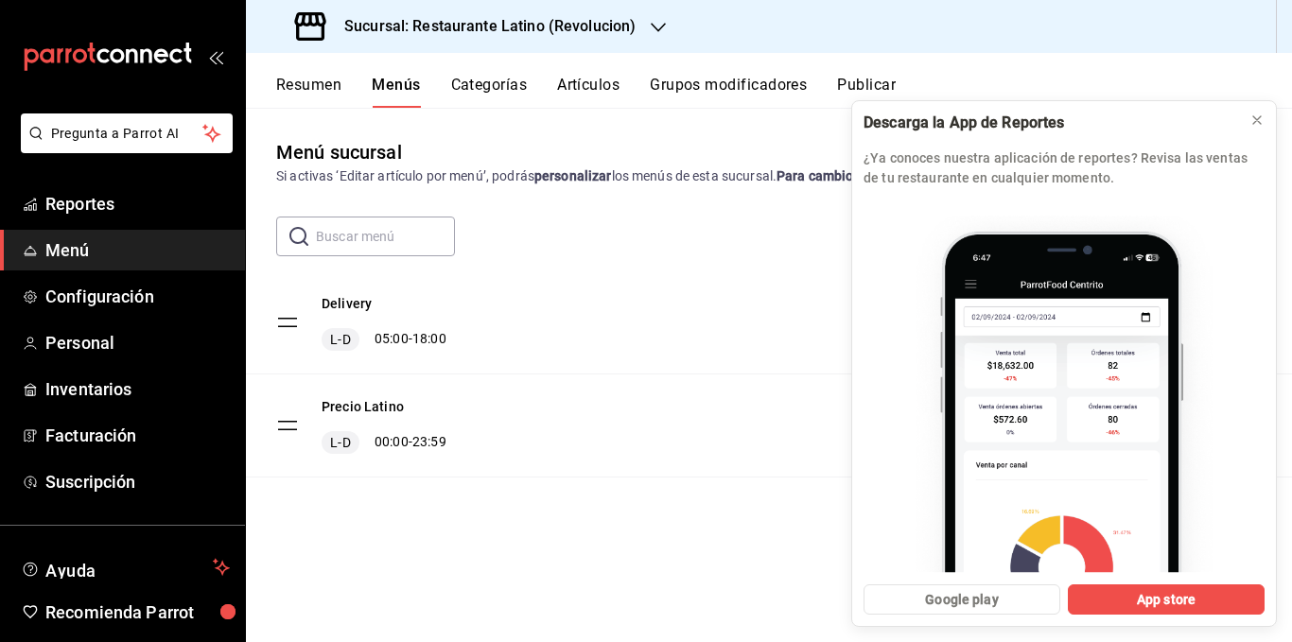
click at [1062, 125] on div "Menú sucursal Si activas ‘Editar artículo por menú’, podrás personalizar los me…" at bounding box center [769, 374] width 1046 height 533
click at [750, 358] on div "Delivery [PERSON_NAME] 05:00 - 18:00" at bounding box center [769, 322] width 1046 height 102
click at [472, 85] on button "Categorías" at bounding box center [489, 92] width 77 height 32
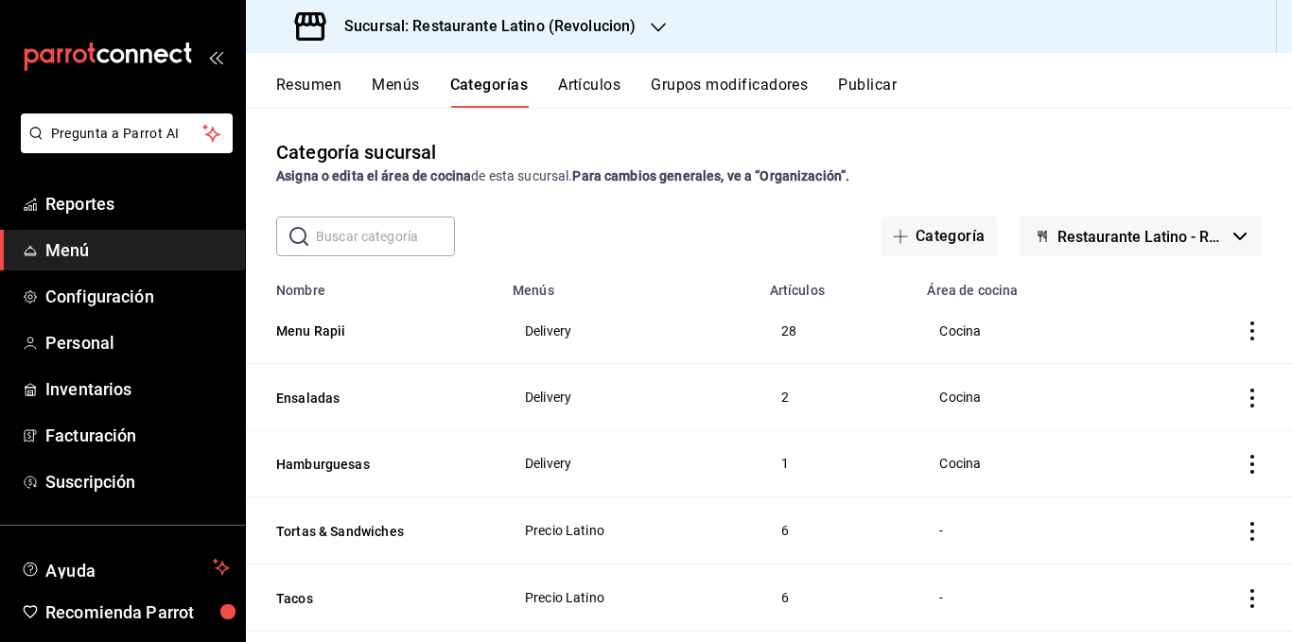
click at [403, 85] on button "Menús" at bounding box center [395, 92] width 47 height 32
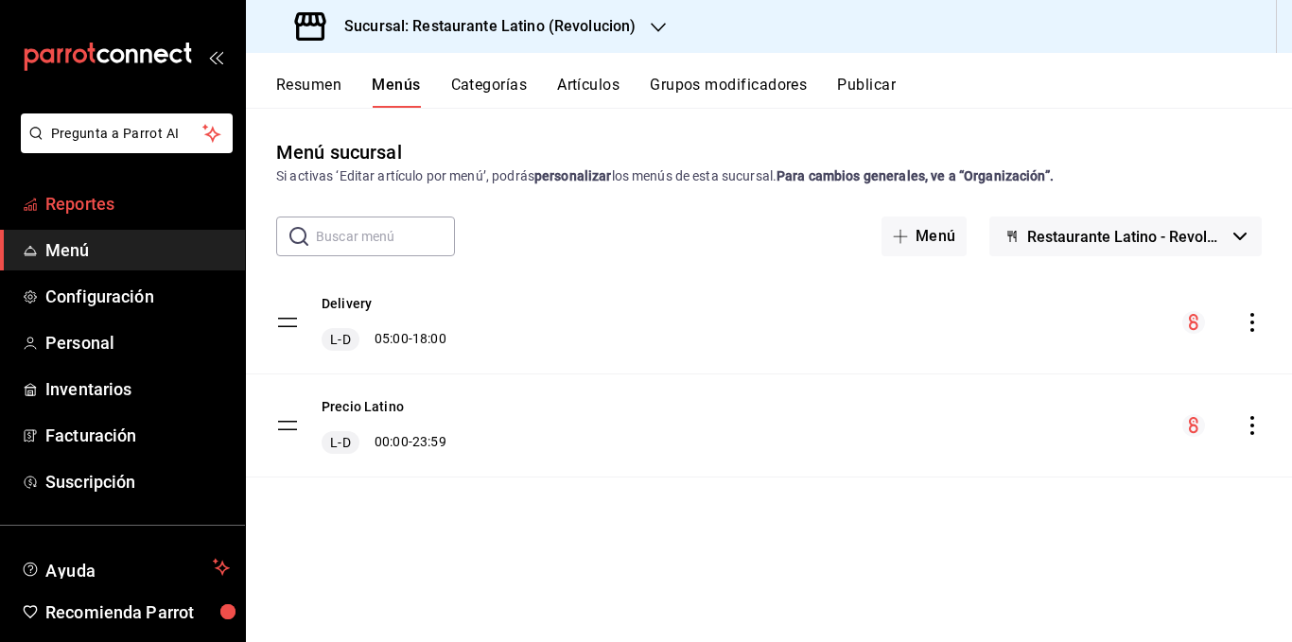
click at [109, 207] on span "Reportes" at bounding box center [137, 204] width 184 height 26
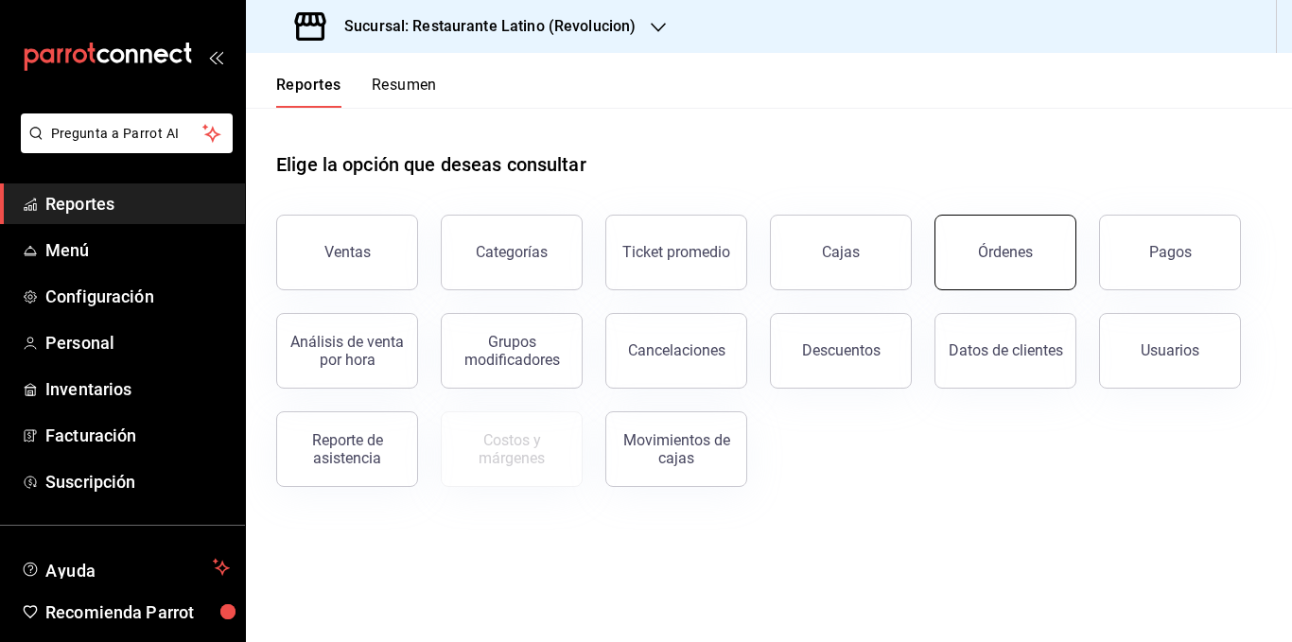
click at [978, 250] on button "Órdenes" at bounding box center [1005, 253] width 142 height 76
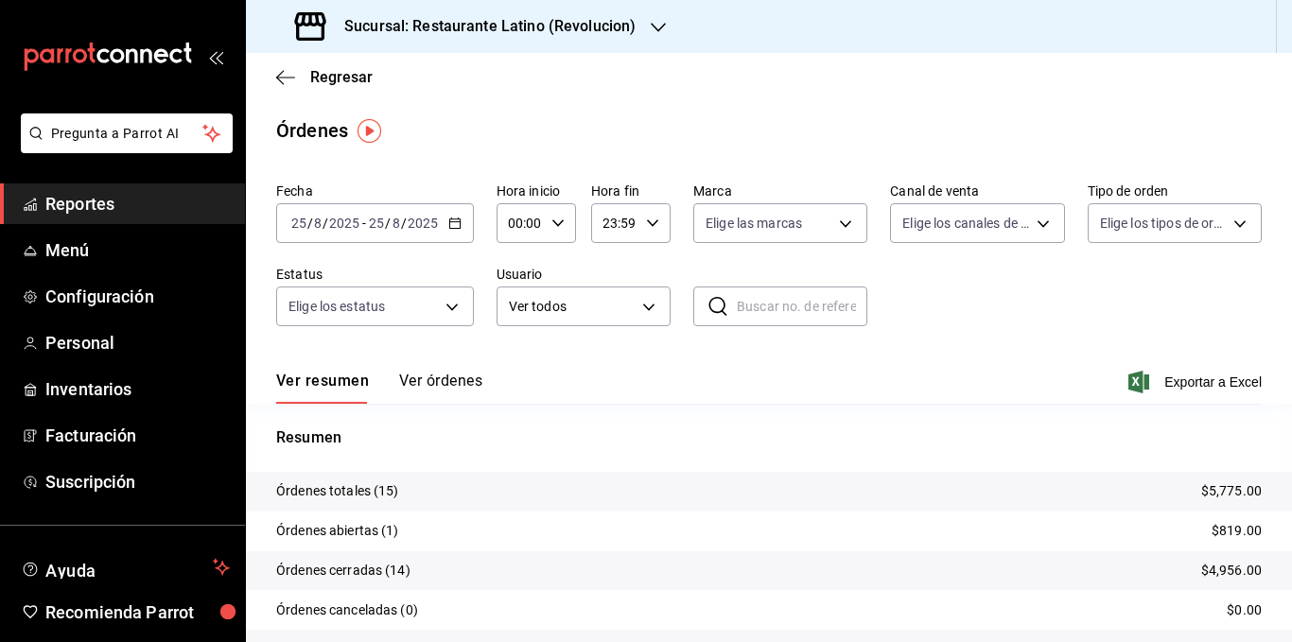
click at [459, 232] on div "[DATE] [DATE] - [DATE] [DATE]" at bounding box center [375, 223] width 198 height 40
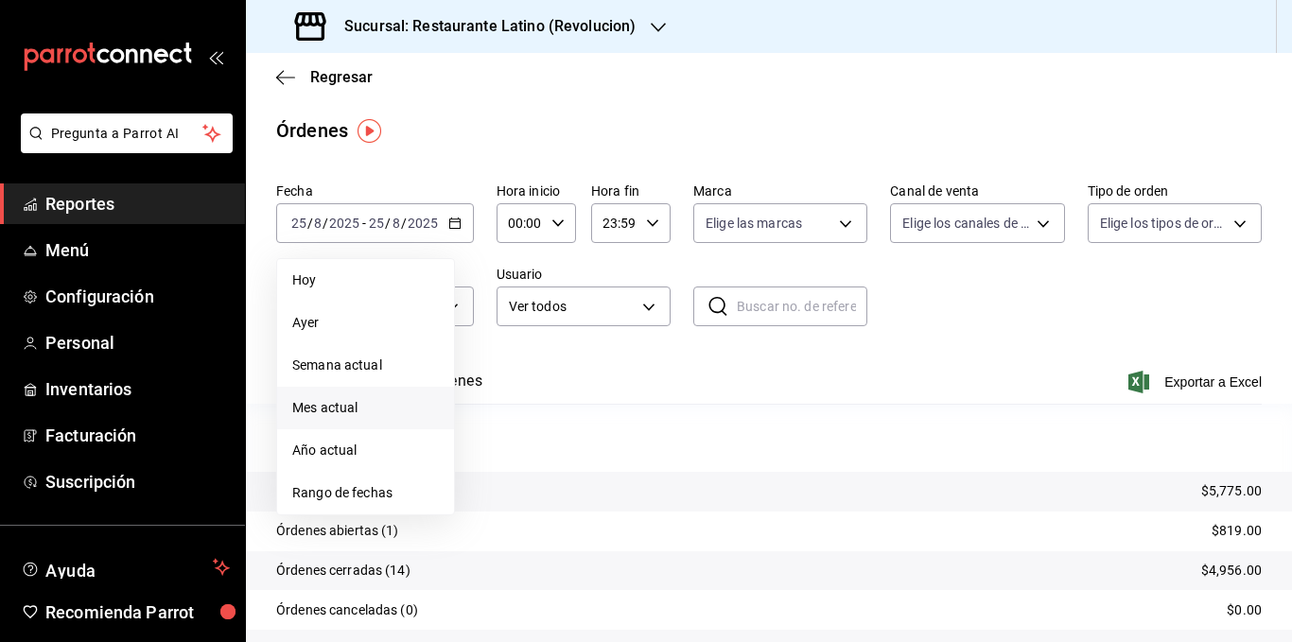
click at [376, 404] on span "Mes actual" at bounding box center [365, 408] width 147 height 20
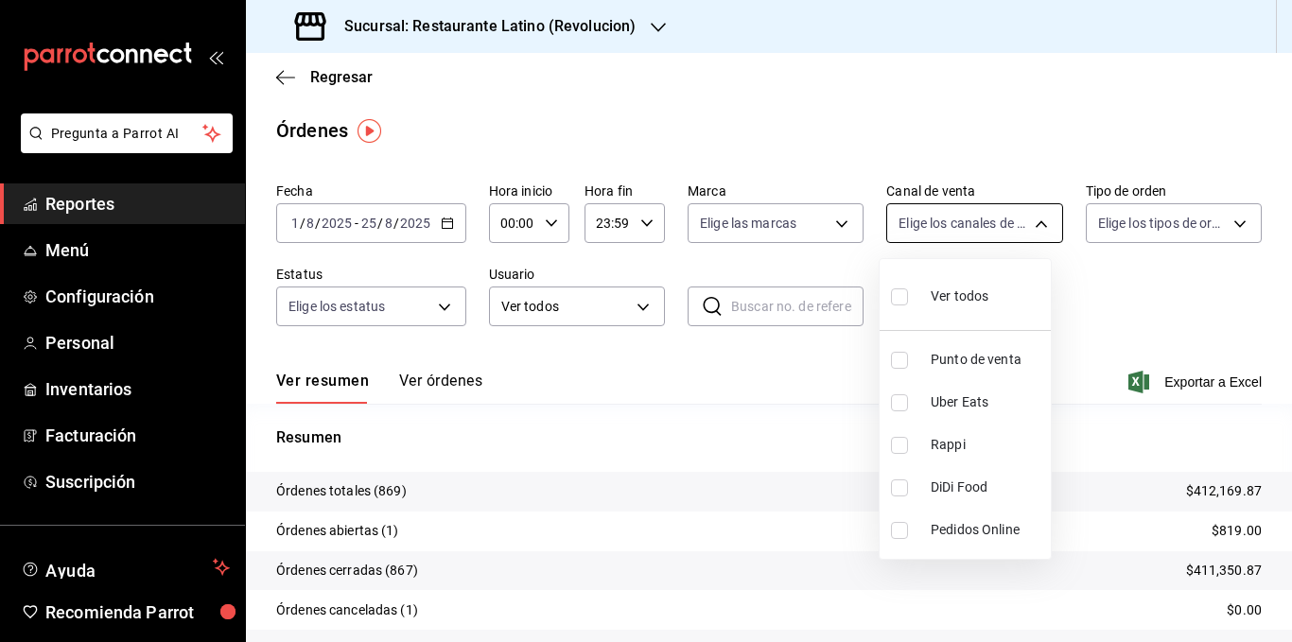
click at [1021, 220] on body "Pregunta a Parrot AI Reportes Menú Configuración Personal Inventarios Facturaci…" at bounding box center [646, 321] width 1292 height 642
click at [952, 444] on span "Rappi" at bounding box center [986, 445] width 113 height 20
type input "RAPPI"
checkbox input "true"
click at [430, 394] on div at bounding box center [646, 321] width 1292 height 642
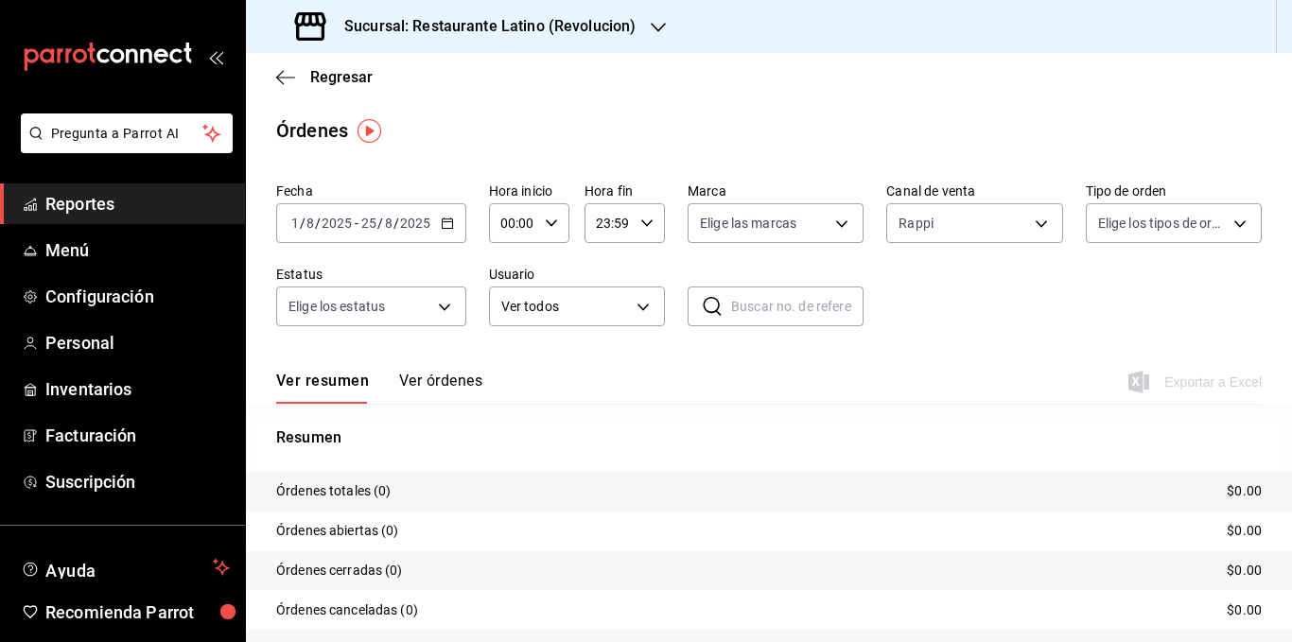
click at [437, 373] on button "Ver órdenes" at bounding box center [440, 388] width 83 height 32
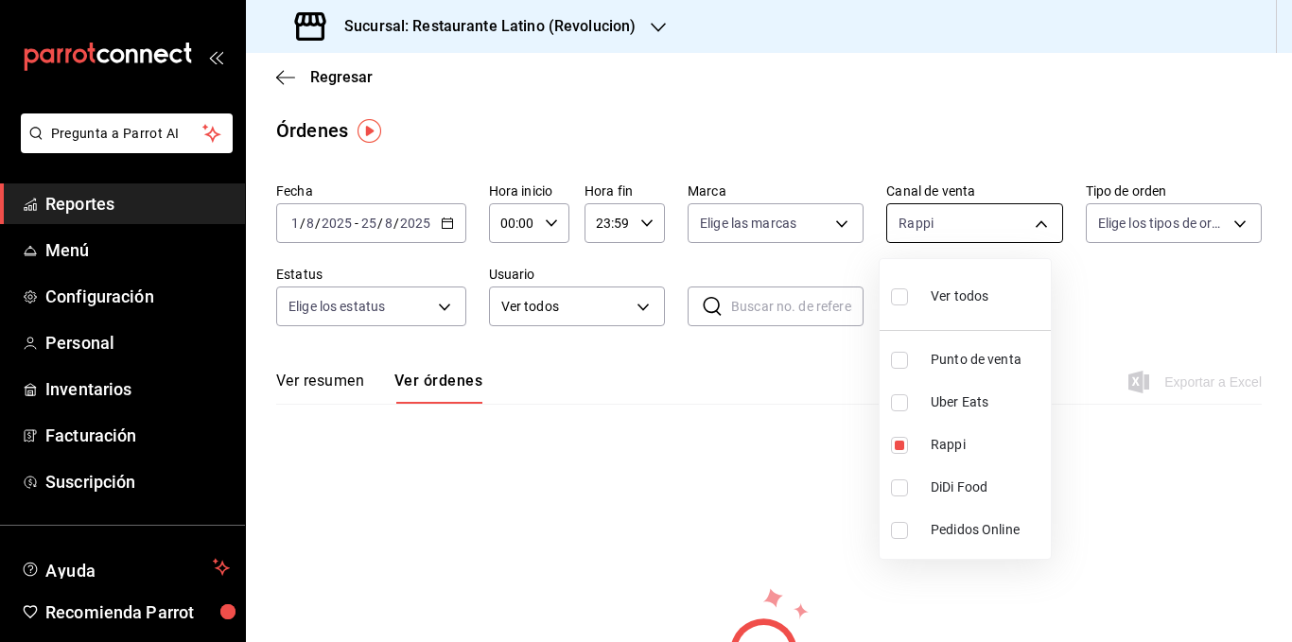
click at [1026, 232] on body "Pregunta a Parrot AI Reportes Menú Configuración Personal Inventarios Facturaci…" at bounding box center [646, 321] width 1292 height 642
click at [963, 300] on span "Ver todos" at bounding box center [959, 297] width 58 height 20
type input "PARROT,UBER_EATS,RAPPI,DIDI_FOOD,ONLINE"
checkbox input "true"
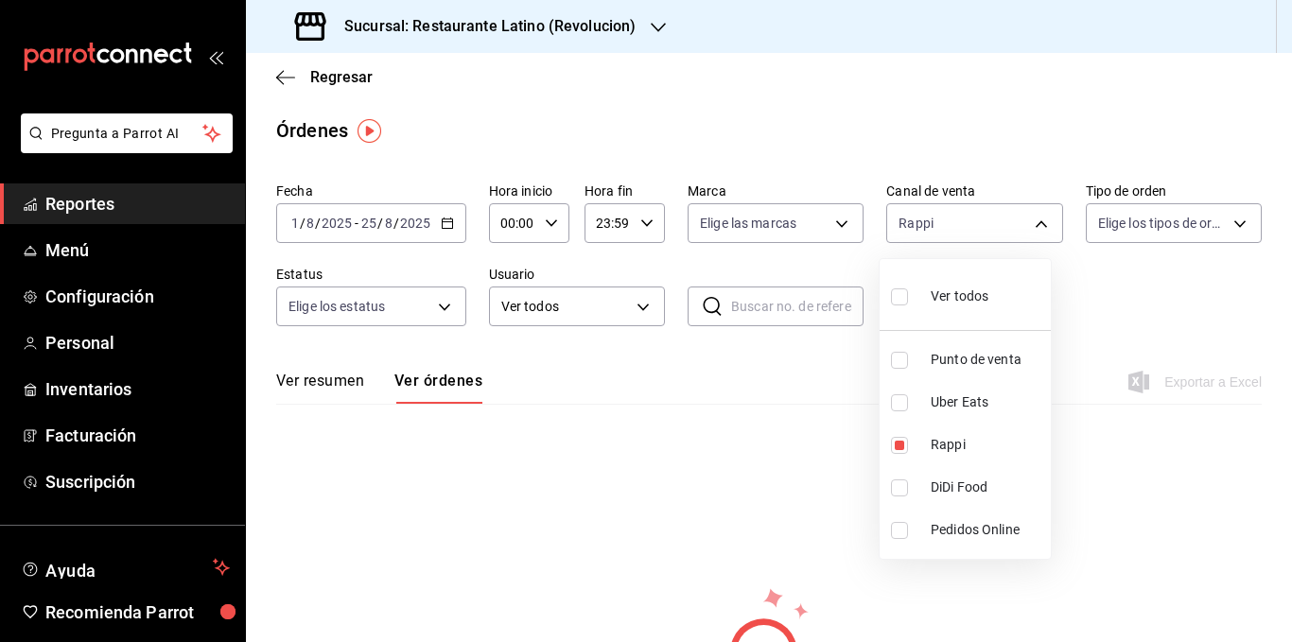
checkbox input "true"
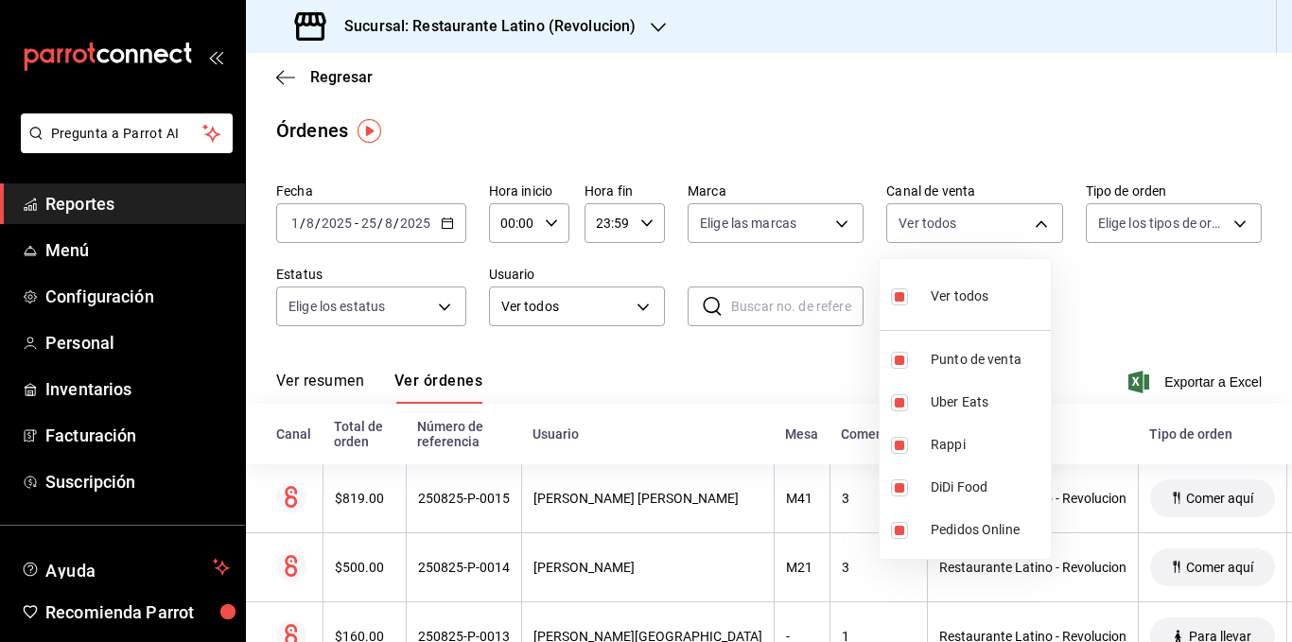
click at [830, 264] on div at bounding box center [646, 321] width 1292 height 642
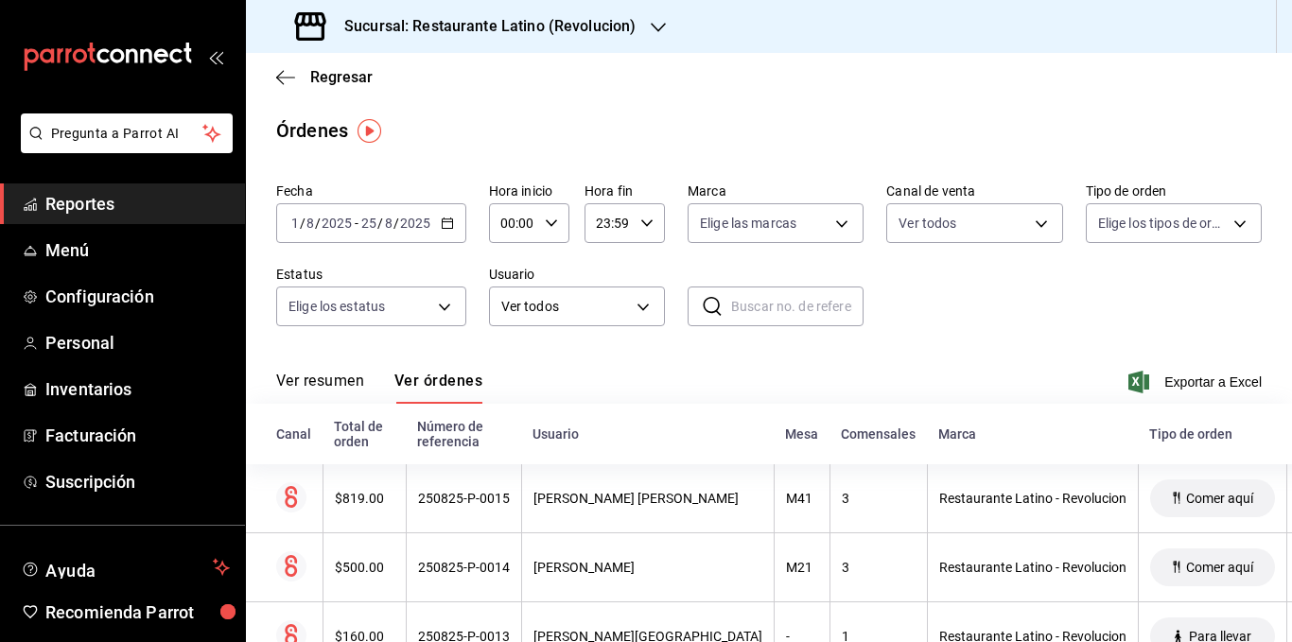
click at [453, 225] on div "[DATE] [DATE] - [DATE] [DATE]" at bounding box center [371, 223] width 190 height 40
click at [728, 360] on div "Ver resumen Ver órdenes Exportar a Excel" at bounding box center [768, 376] width 985 height 55
click at [897, 262] on div "Fecha [DATE] [DATE] - [DATE] [DATE] Hora inicio 00:00 Hora inicio Hora fin 23:5…" at bounding box center [768, 262] width 985 height 174
click at [609, 247] on div "Fecha [DATE] [DATE] - [DATE] [DATE] Hora inicio 00:00 Hora inicio Hora fin 23:5…" at bounding box center [768, 262] width 985 height 174
click at [750, 257] on div "Fecha [DATE] [DATE] - [DATE] [DATE] Hora inicio 00:00 Hora inicio Hora fin 23:5…" at bounding box center [768, 262] width 985 height 174
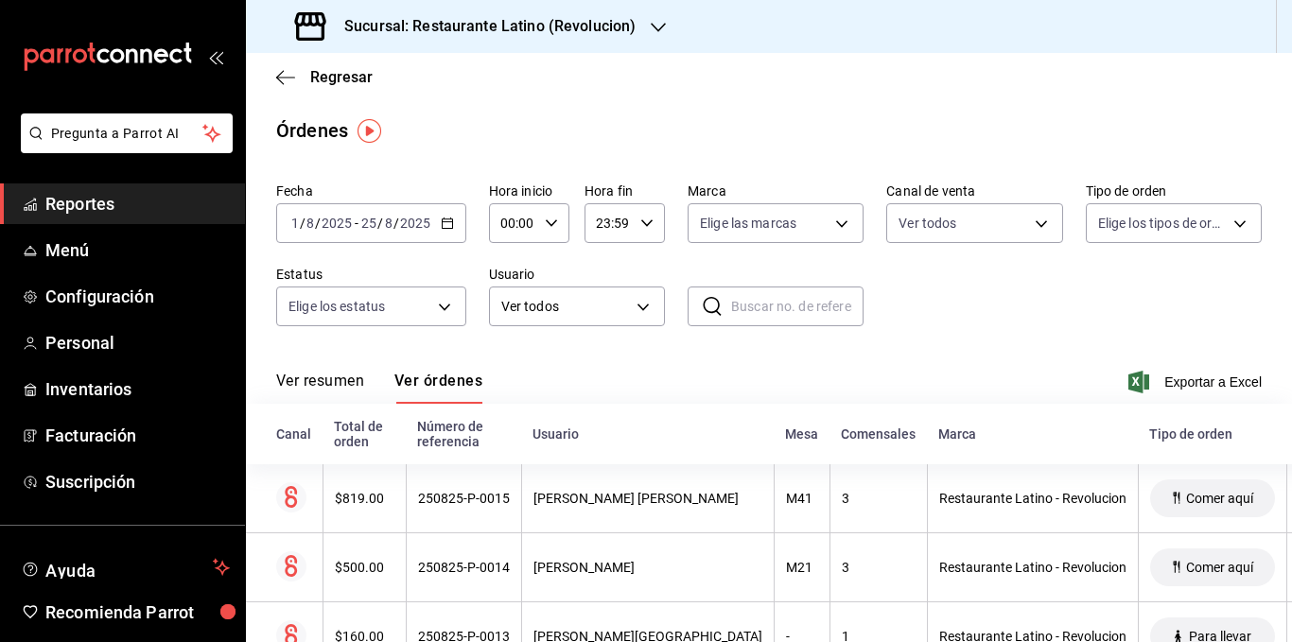
click at [379, 253] on div "Fecha [DATE] [DATE] - [DATE] [DATE] Hora inicio 00:00 Hora inicio Hora fin 23:5…" at bounding box center [768, 262] width 985 height 174
click at [935, 268] on div "Fecha [DATE] [DATE] - [DATE] [DATE] Hora inicio 00:00 Hora inicio Hora fin 23:5…" at bounding box center [768, 262] width 985 height 174
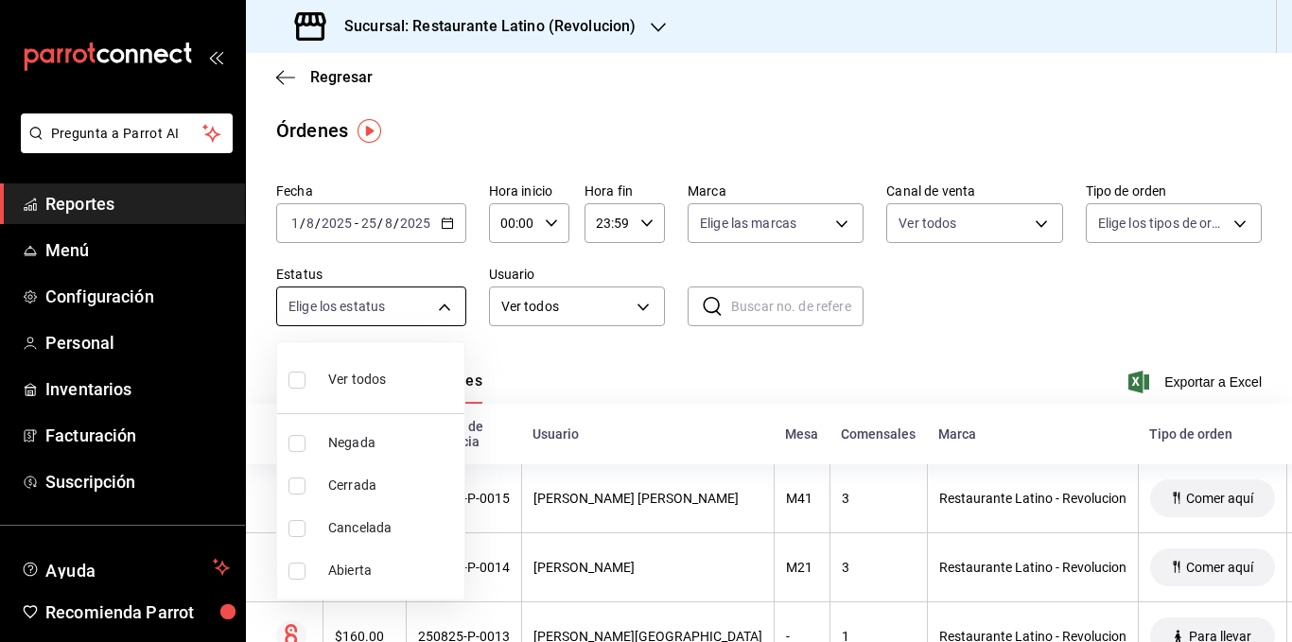
click at [445, 303] on body "Pregunta a Parrot AI Reportes Menú Configuración Personal Inventarios Facturaci…" at bounding box center [646, 321] width 1292 height 642
click at [385, 533] on span "Cancelada" at bounding box center [392, 528] width 129 height 20
type input "CANCELED"
checkbox input "true"
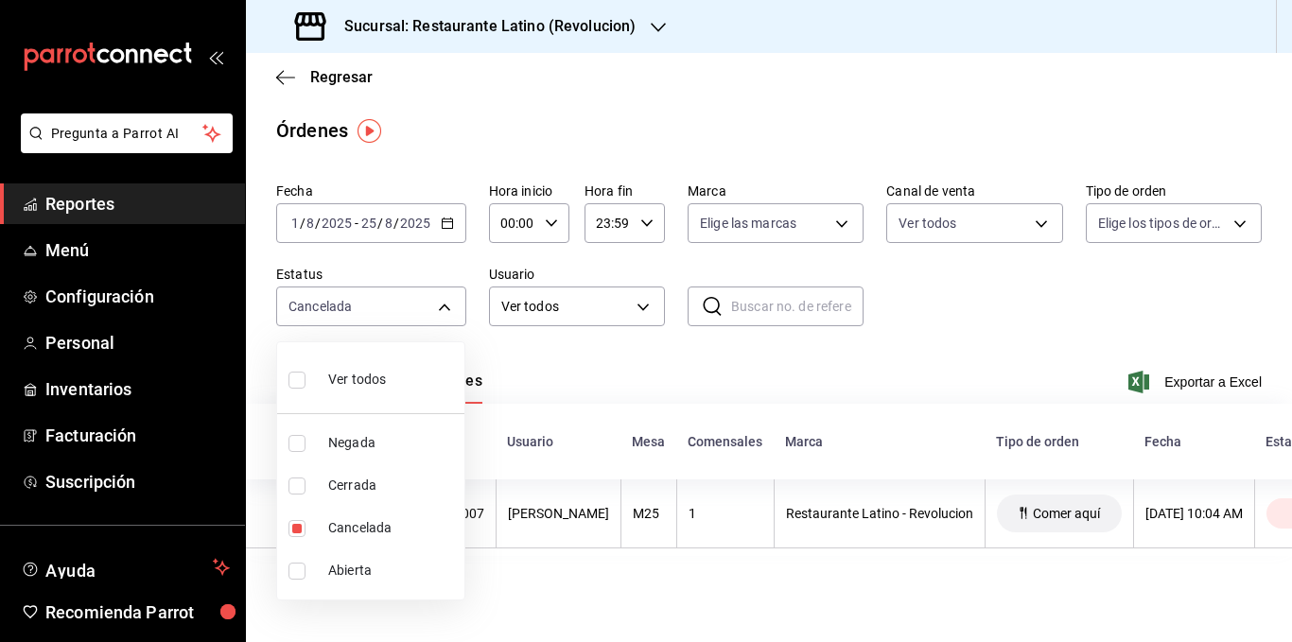
click at [642, 373] on div at bounding box center [646, 321] width 1292 height 642
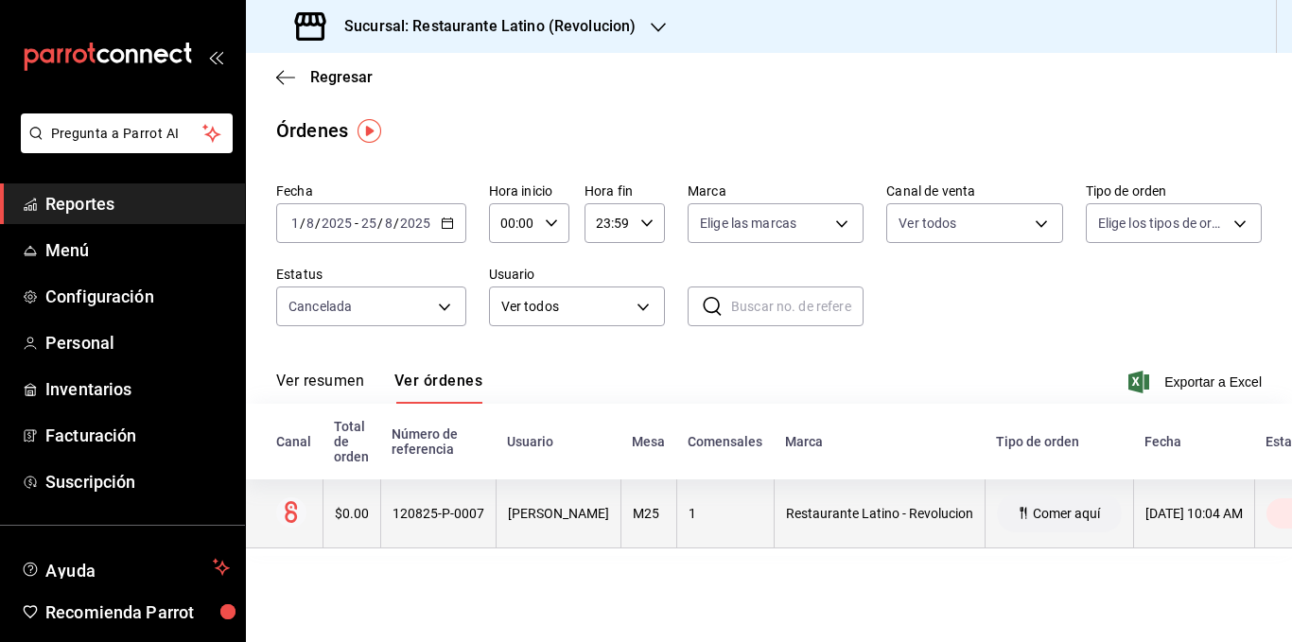
click at [532, 519] on div "[PERSON_NAME]" at bounding box center [558, 513] width 101 height 15
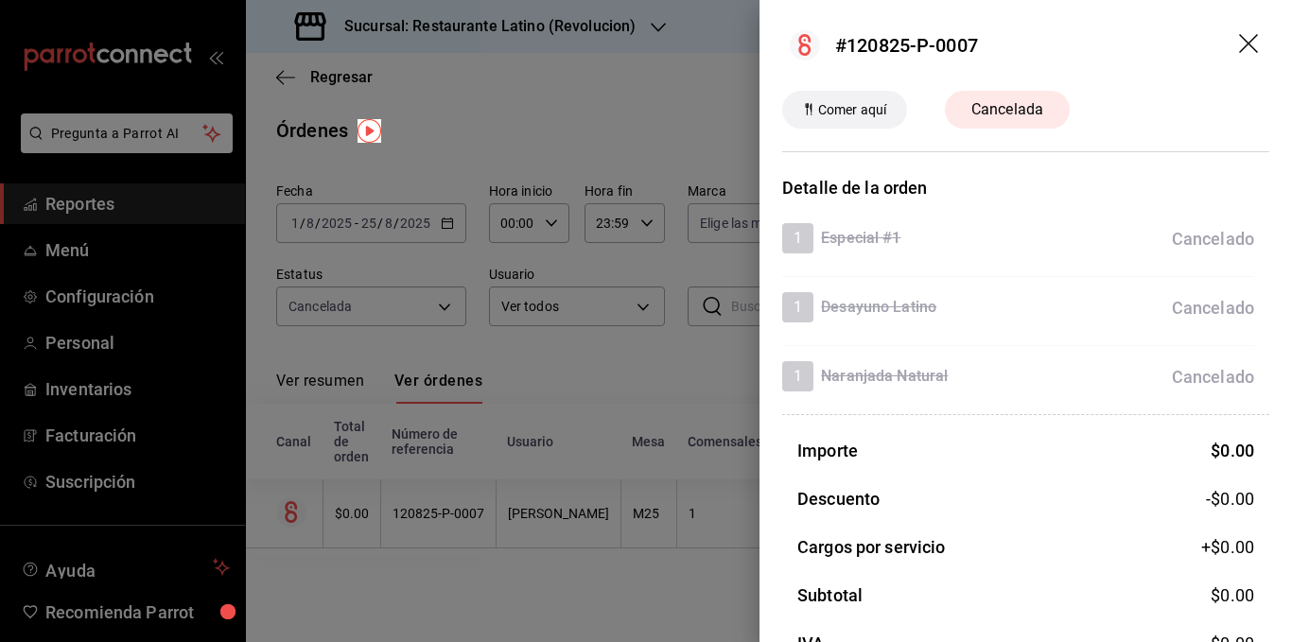
click at [1239, 38] on icon "drag" at bounding box center [1250, 45] width 23 height 23
